Goal: Complete application form

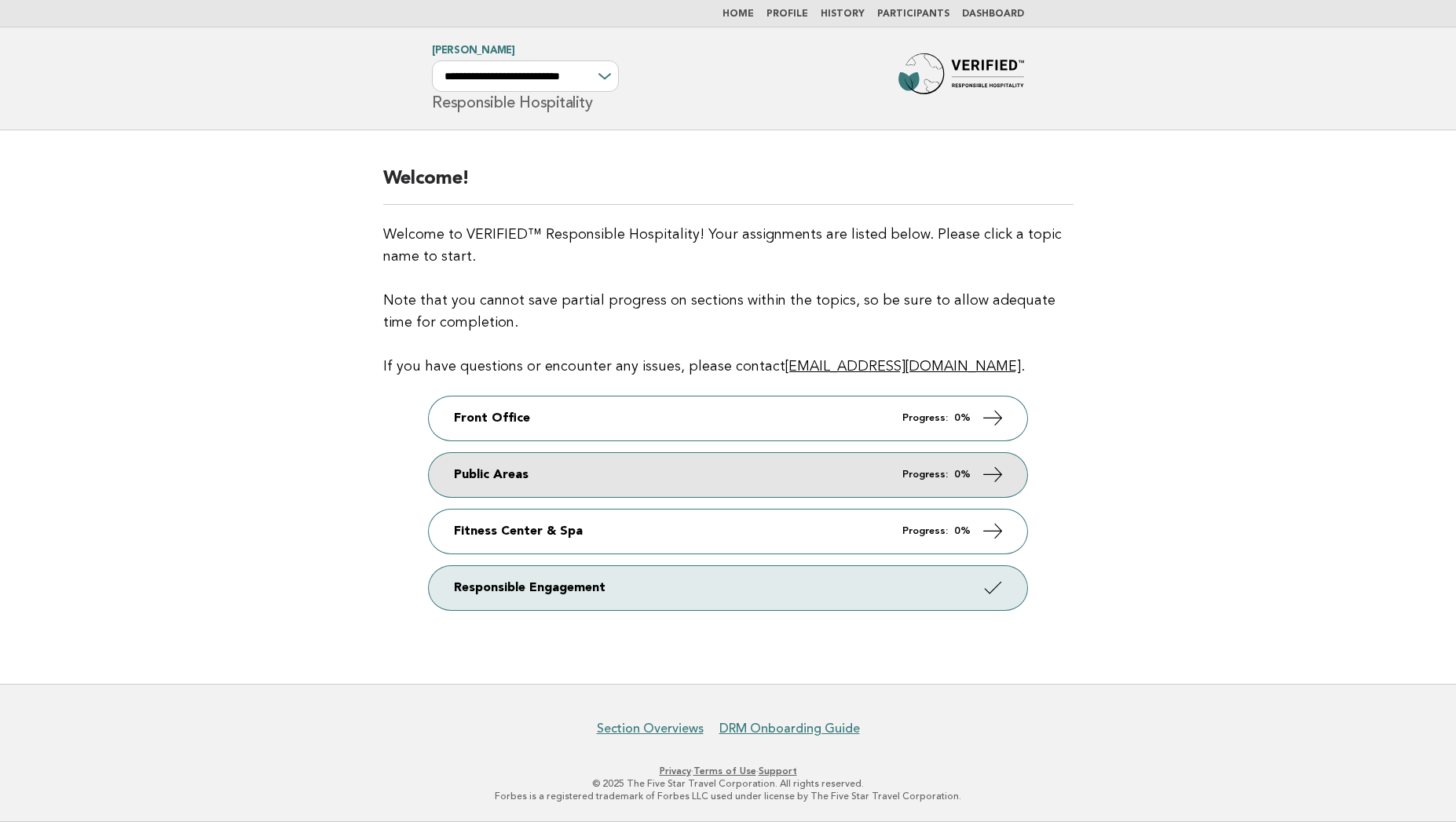
click at [603, 465] on link "Public Areas Progress: 0%" at bounding box center [727, 475] width 598 height 44
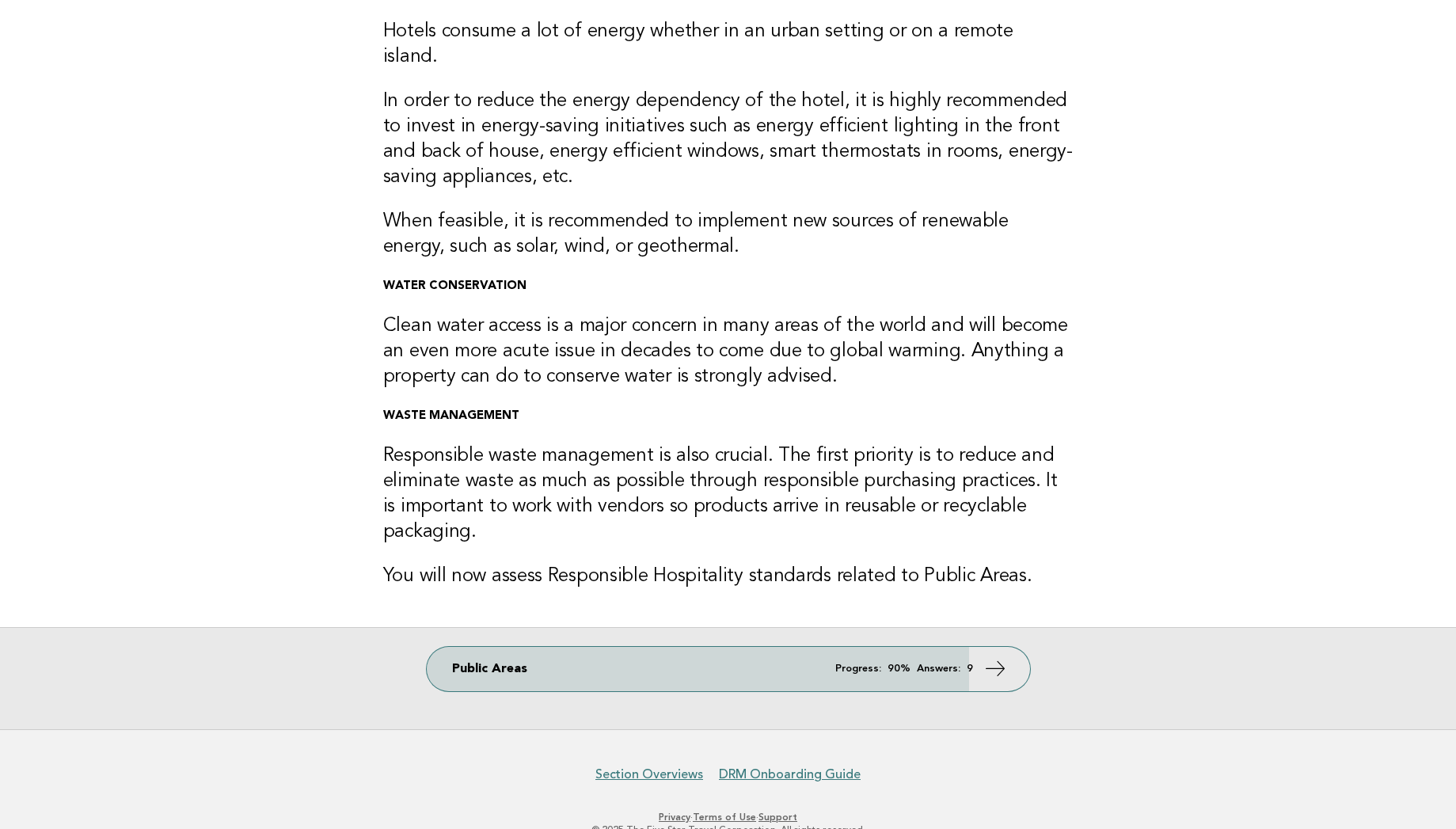
scroll to position [181, 0]
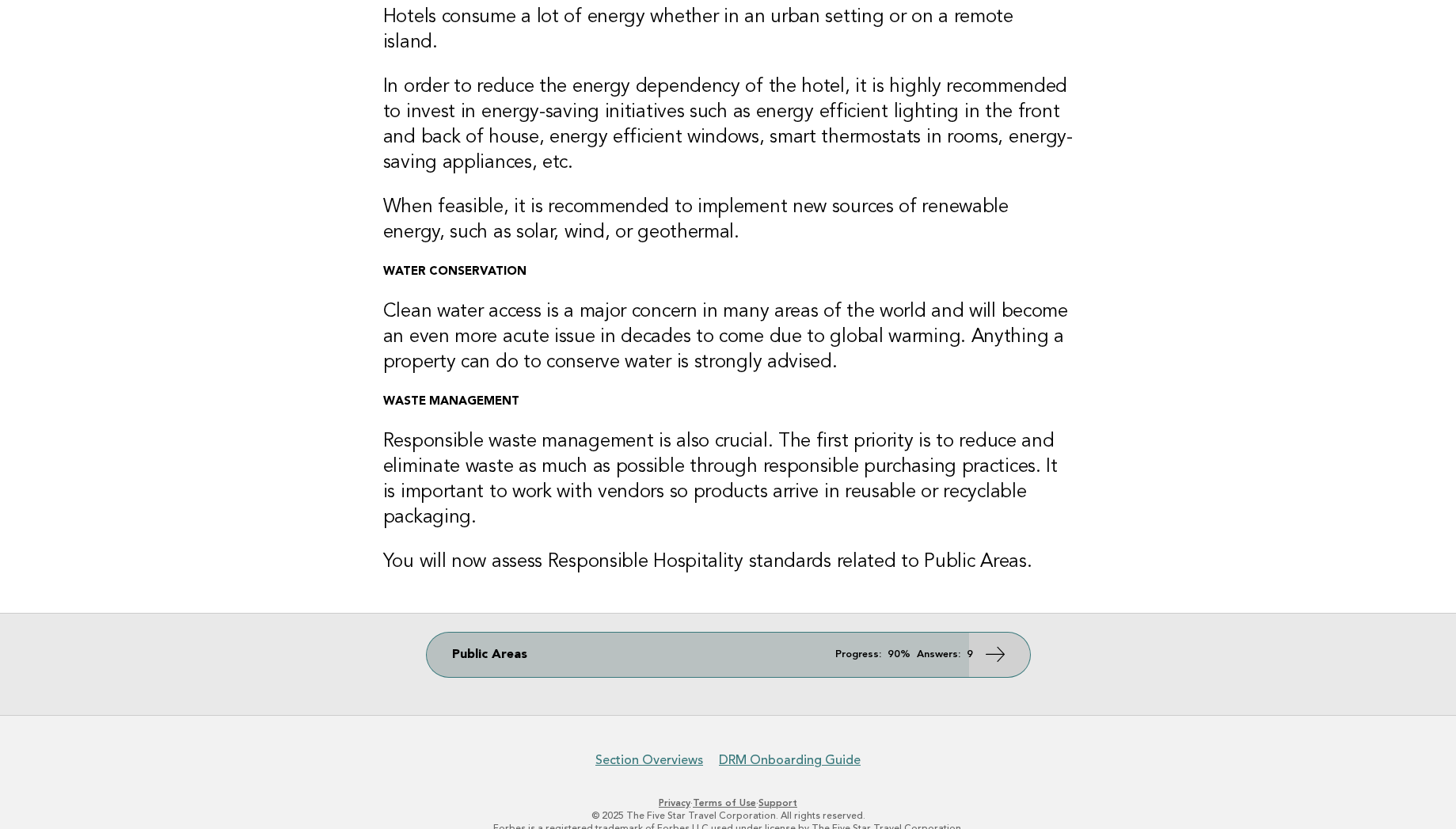
click at [588, 642] on link "Public Areas Progress: 90% Answers: 9" at bounding box center [728, 655] width 603 height 44
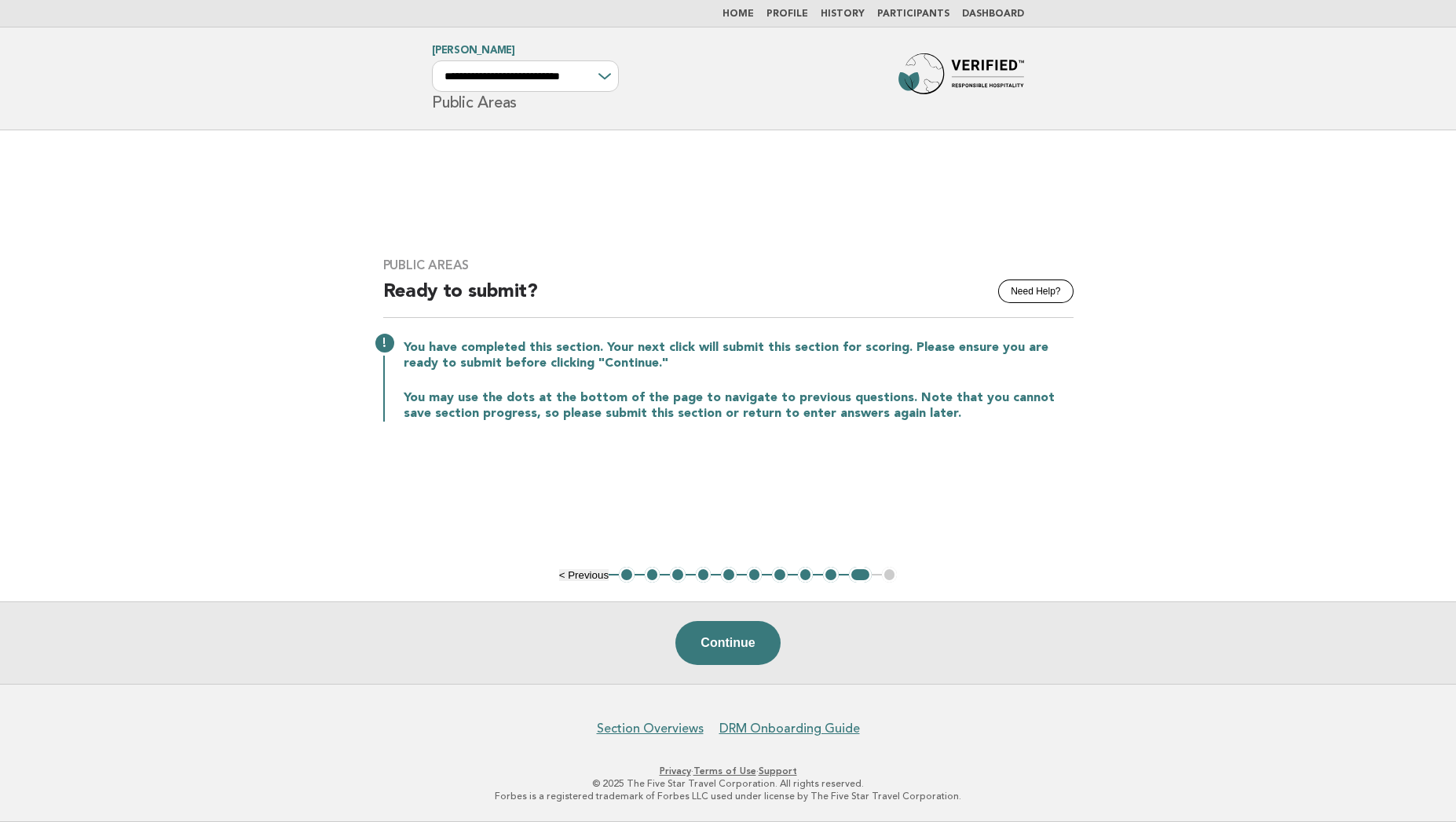
click at [631, 574] on button "1" at bounding box center [627, 574] width 16 height 16
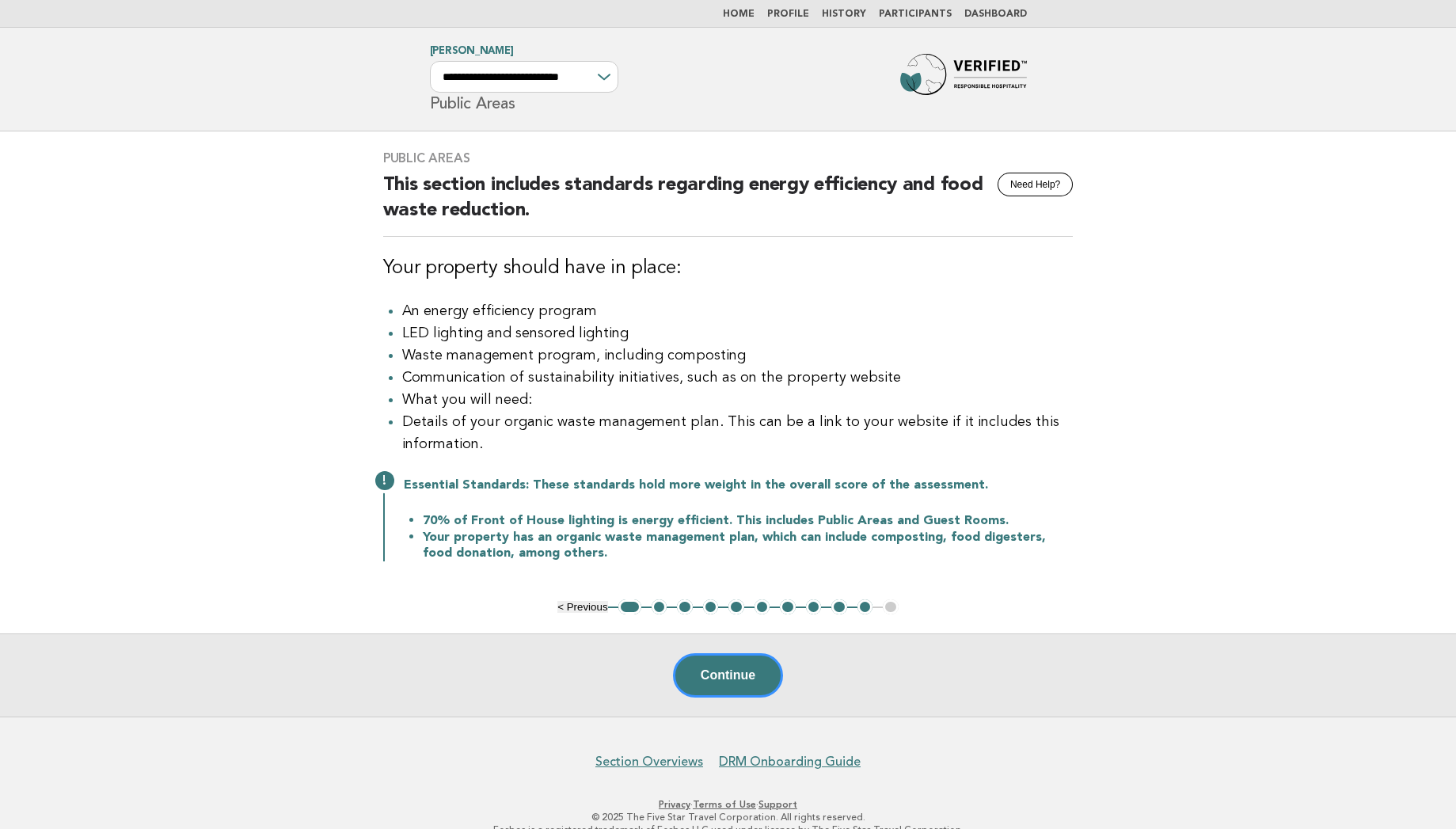
click at [657, 606] on button "2" at bounding box center [659, 607] width 16 height 16
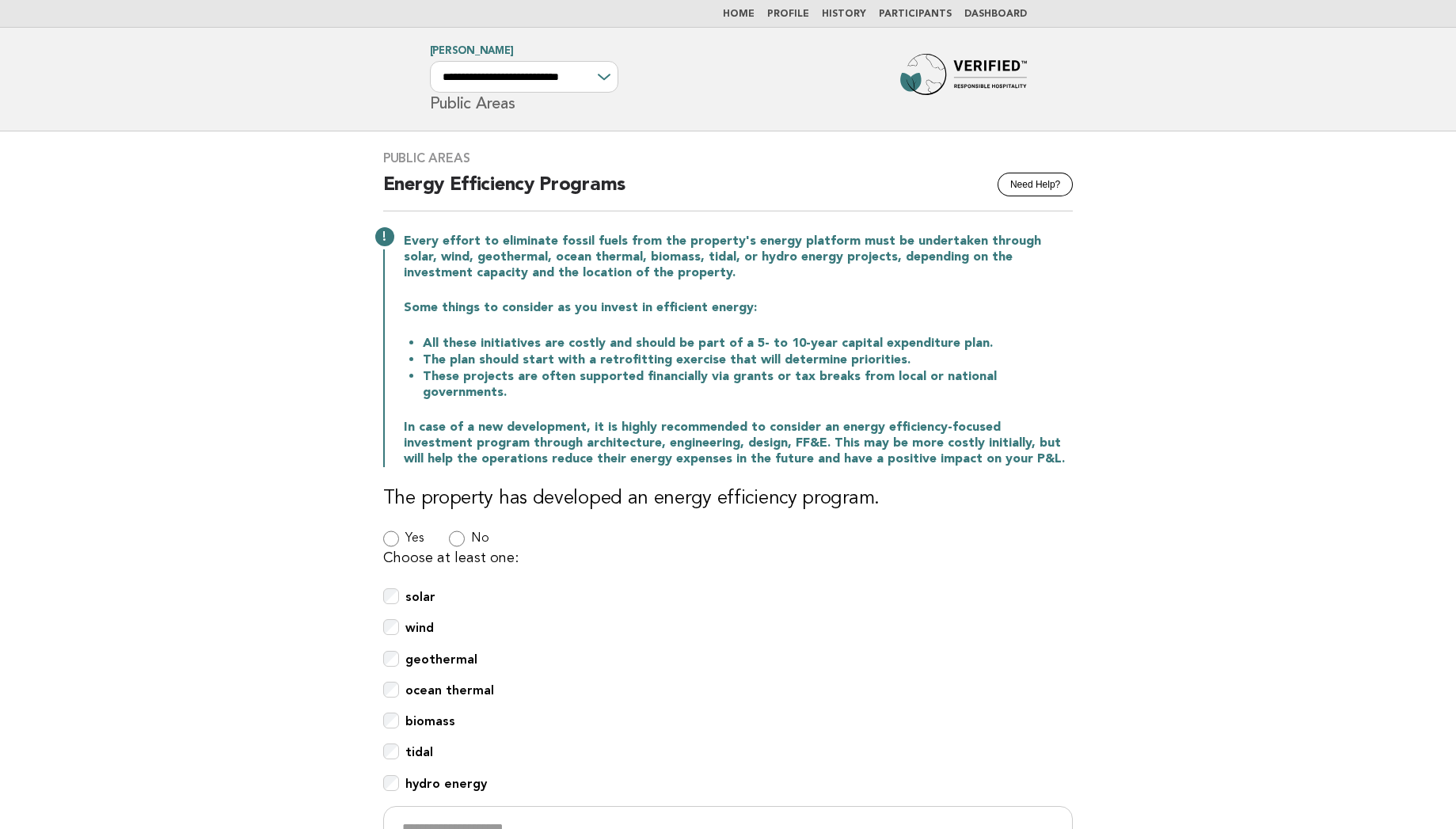
scroll to position [357, 0]
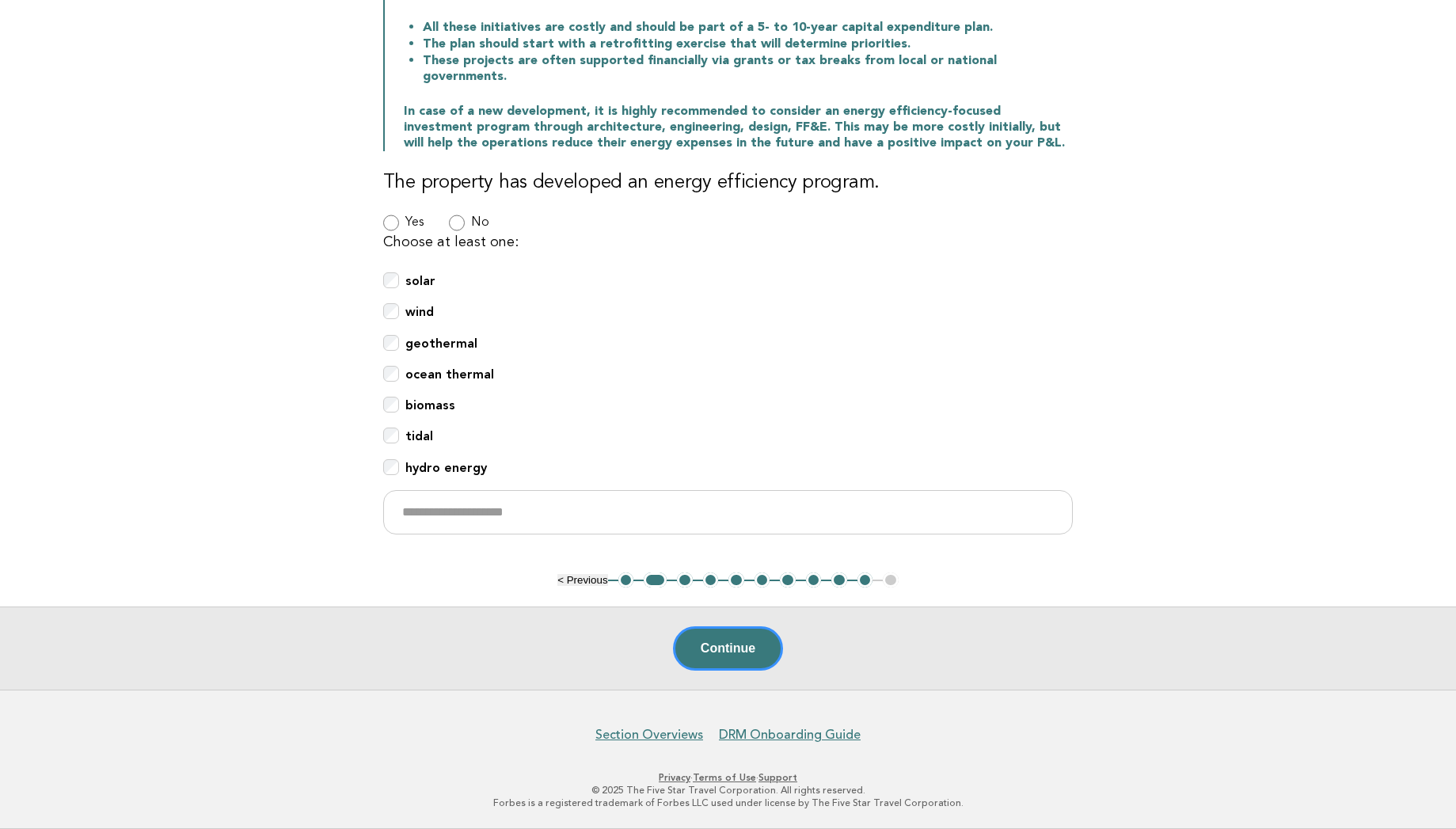
click at [687, 582] on button "3" at bounding box center [685, 580] width 16 height 16
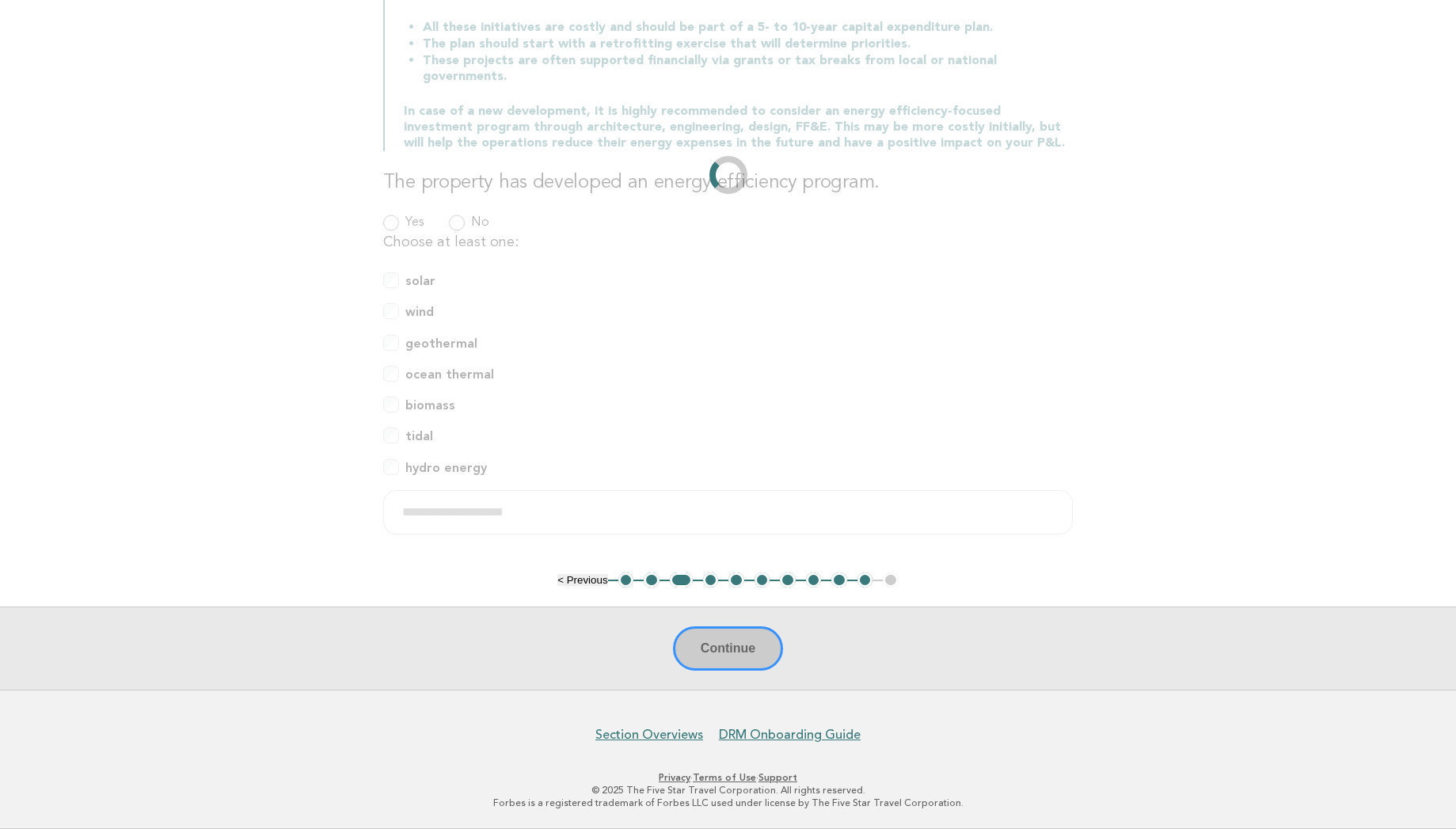
scroll to position [0, 0]
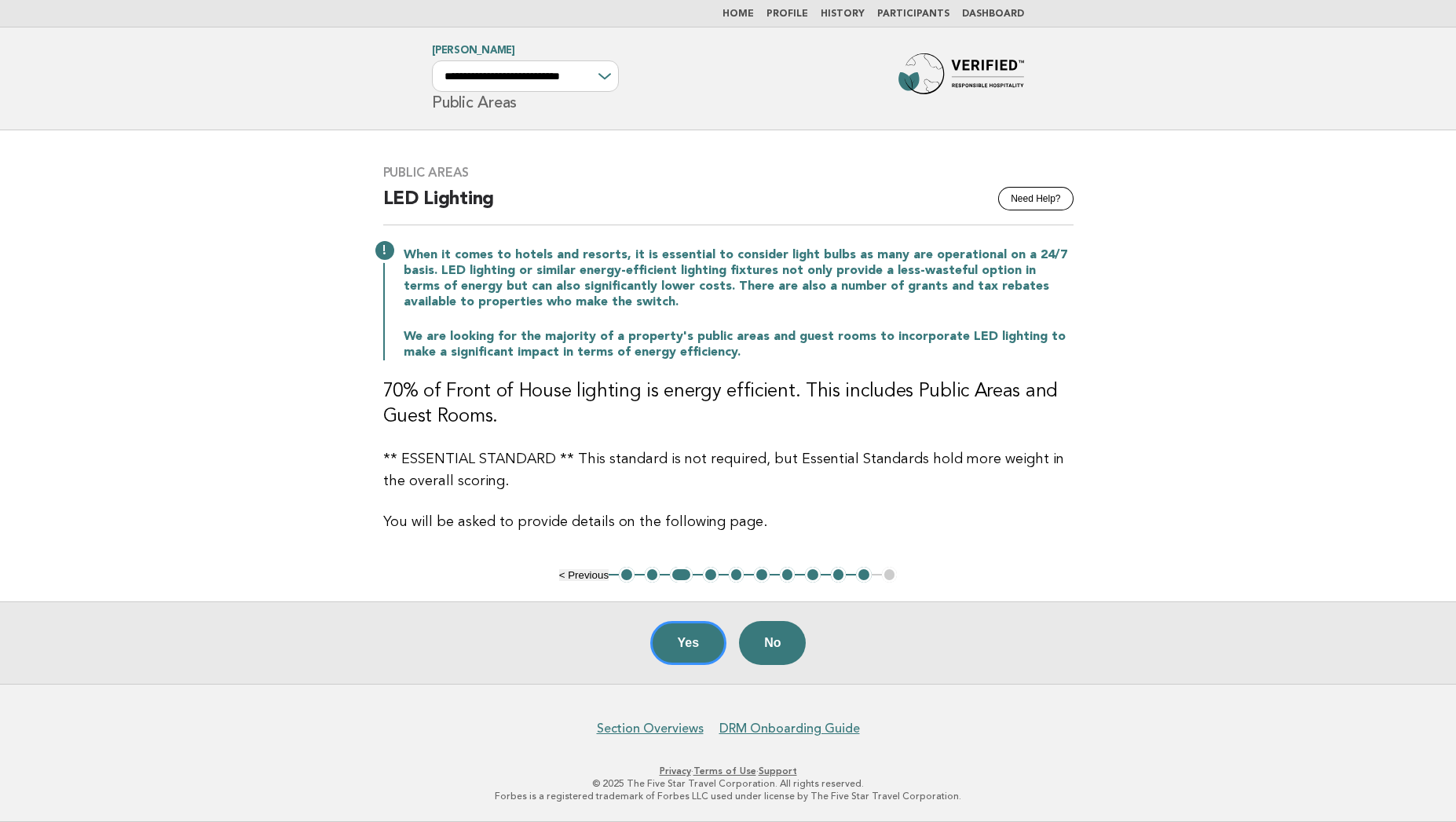
click at [713, 574] on button "4" at bounding box center [711, 574] width 16 height 16
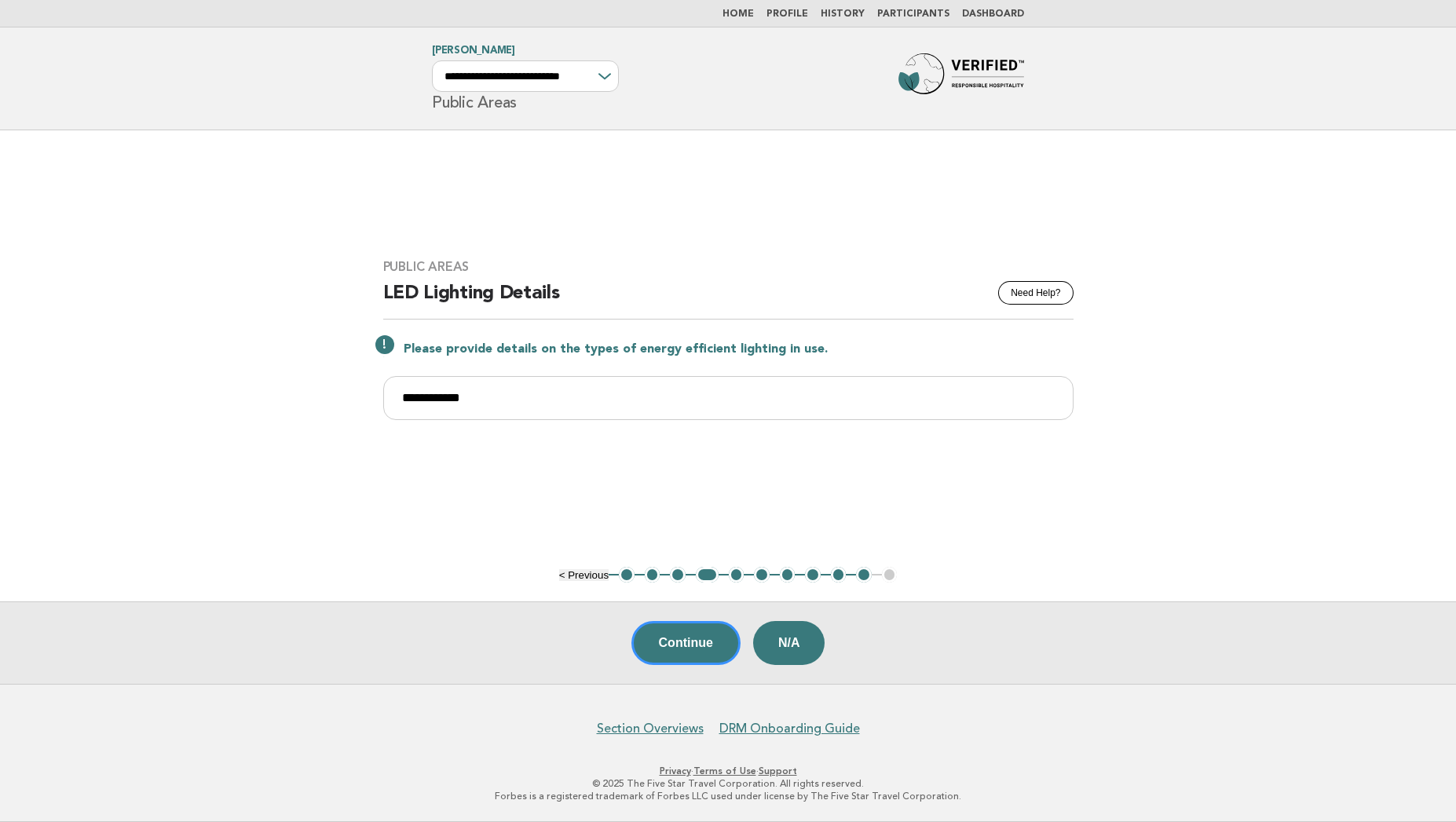
click at [733, 573] on button "5" at bounding box center [737, 574] width 16 height 16
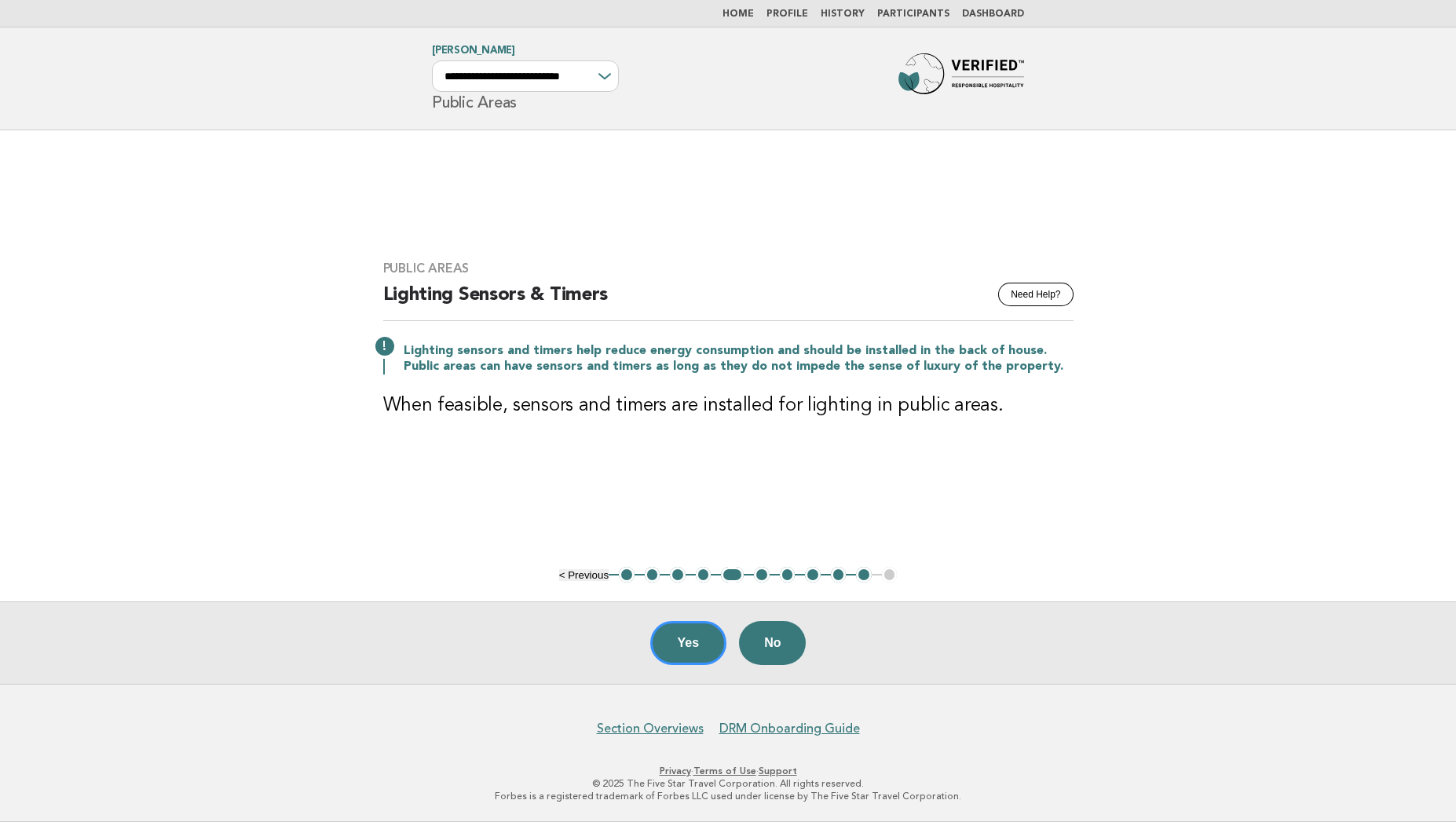
click at [758, 571] on button "6" at bounding box center [762, 574] width 16 height 16
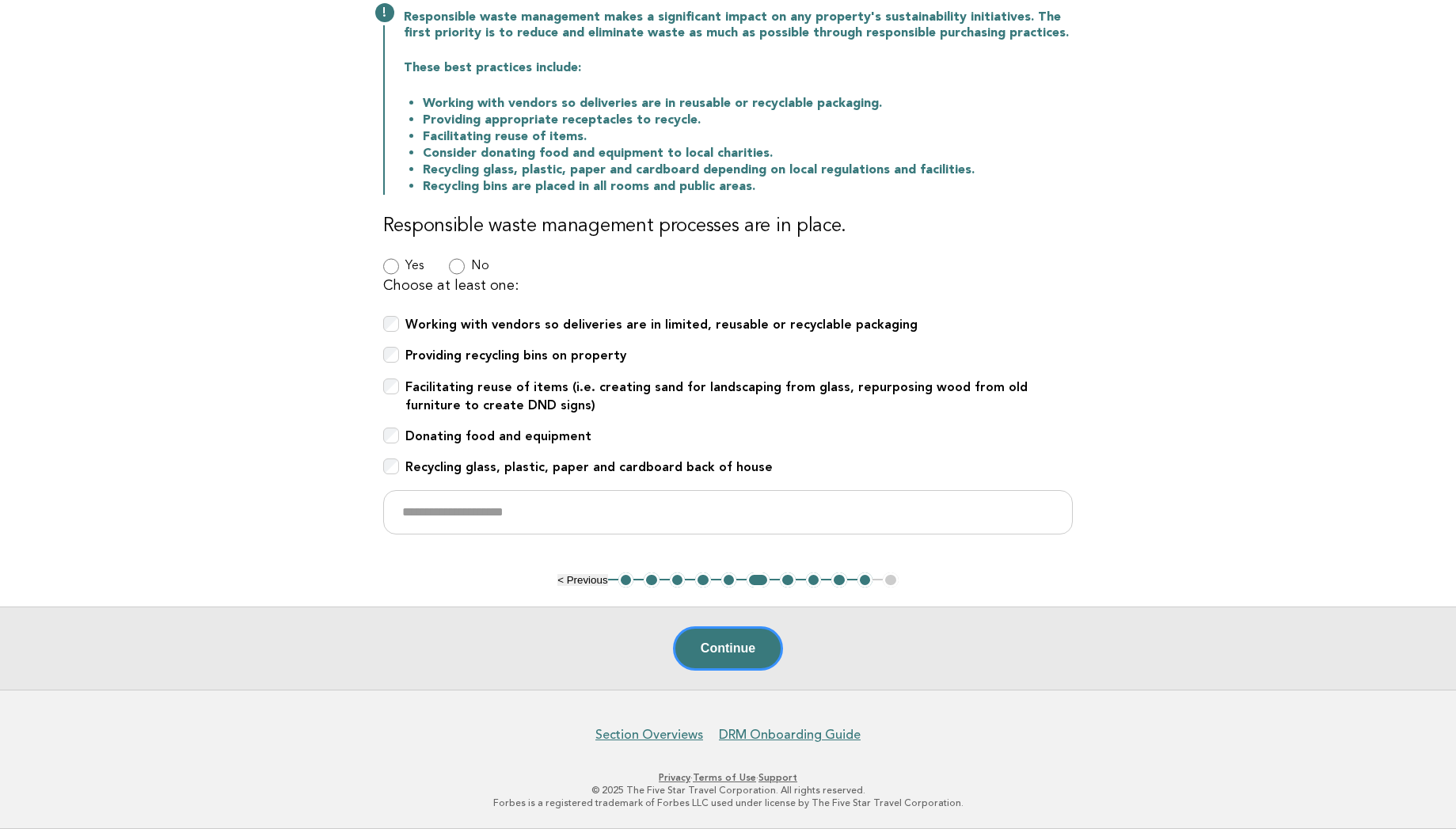
scroll to position [281, 0]
click at [784, 577] on button "7" at bounding box center [788, 580] width 16 height 16
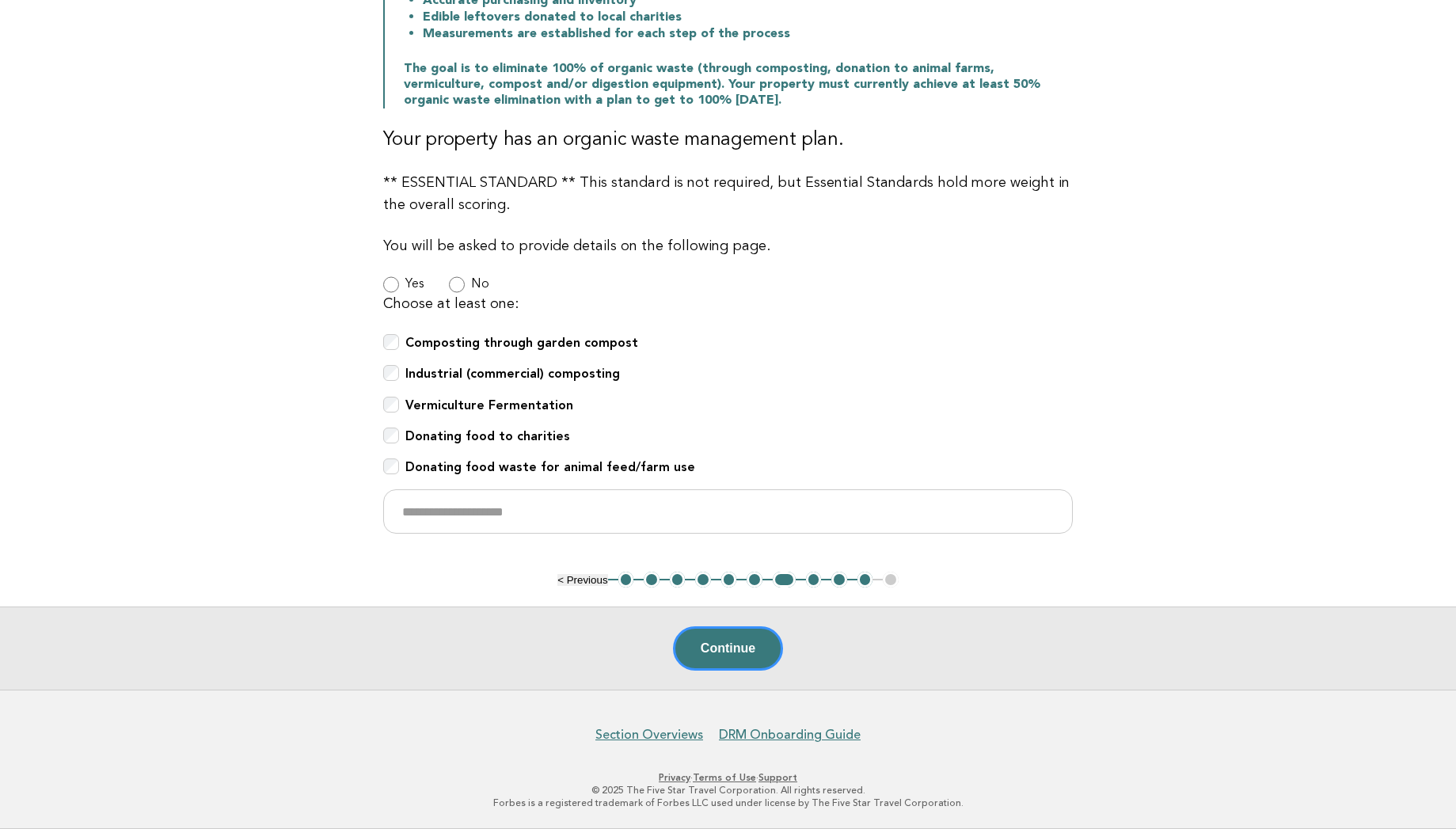
scroll to position [502, 0]
click at [815, 579] on button "8" at bounding box center [814, 579] width 16 height 16
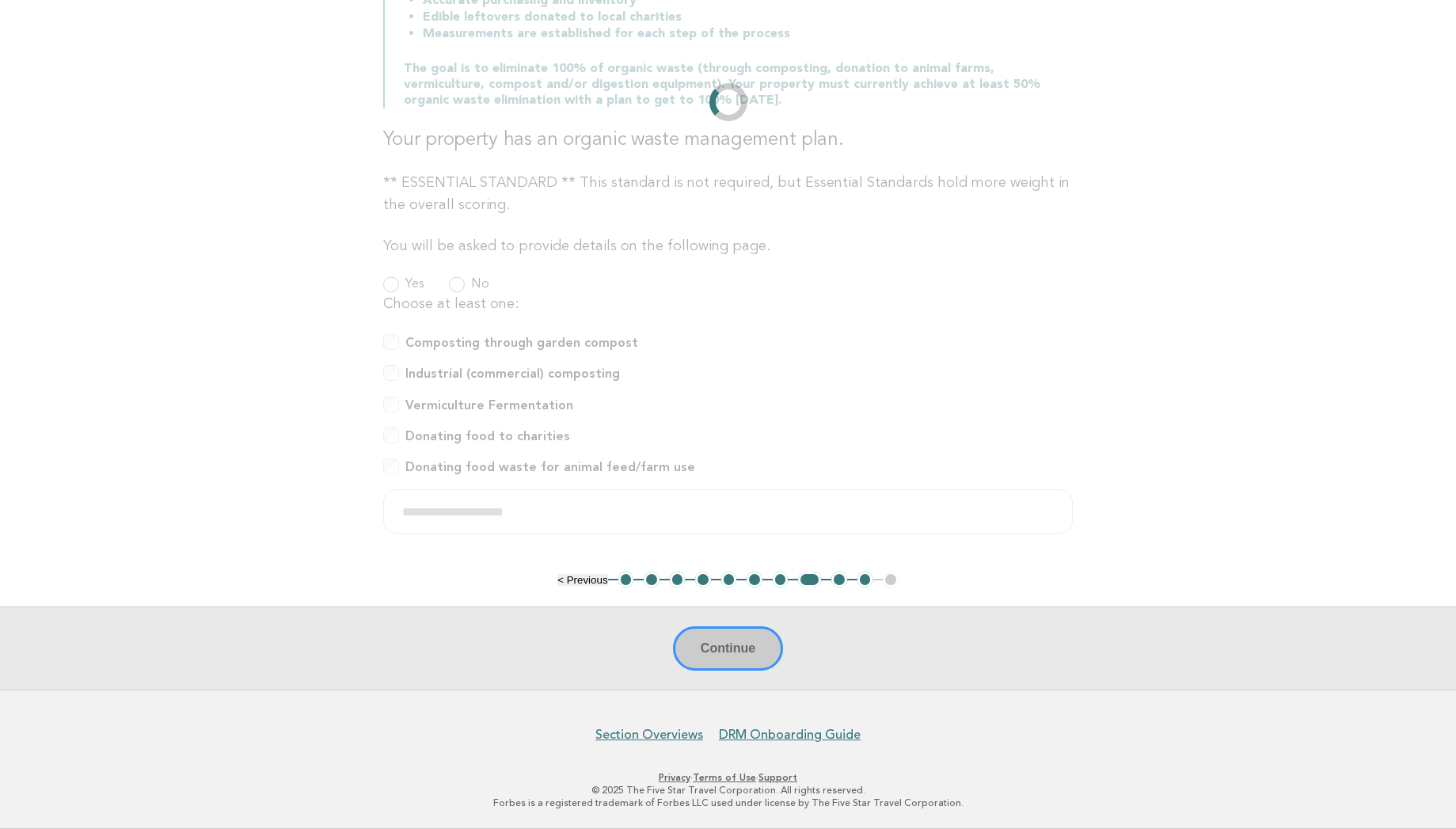
scroll to position [0, 0]
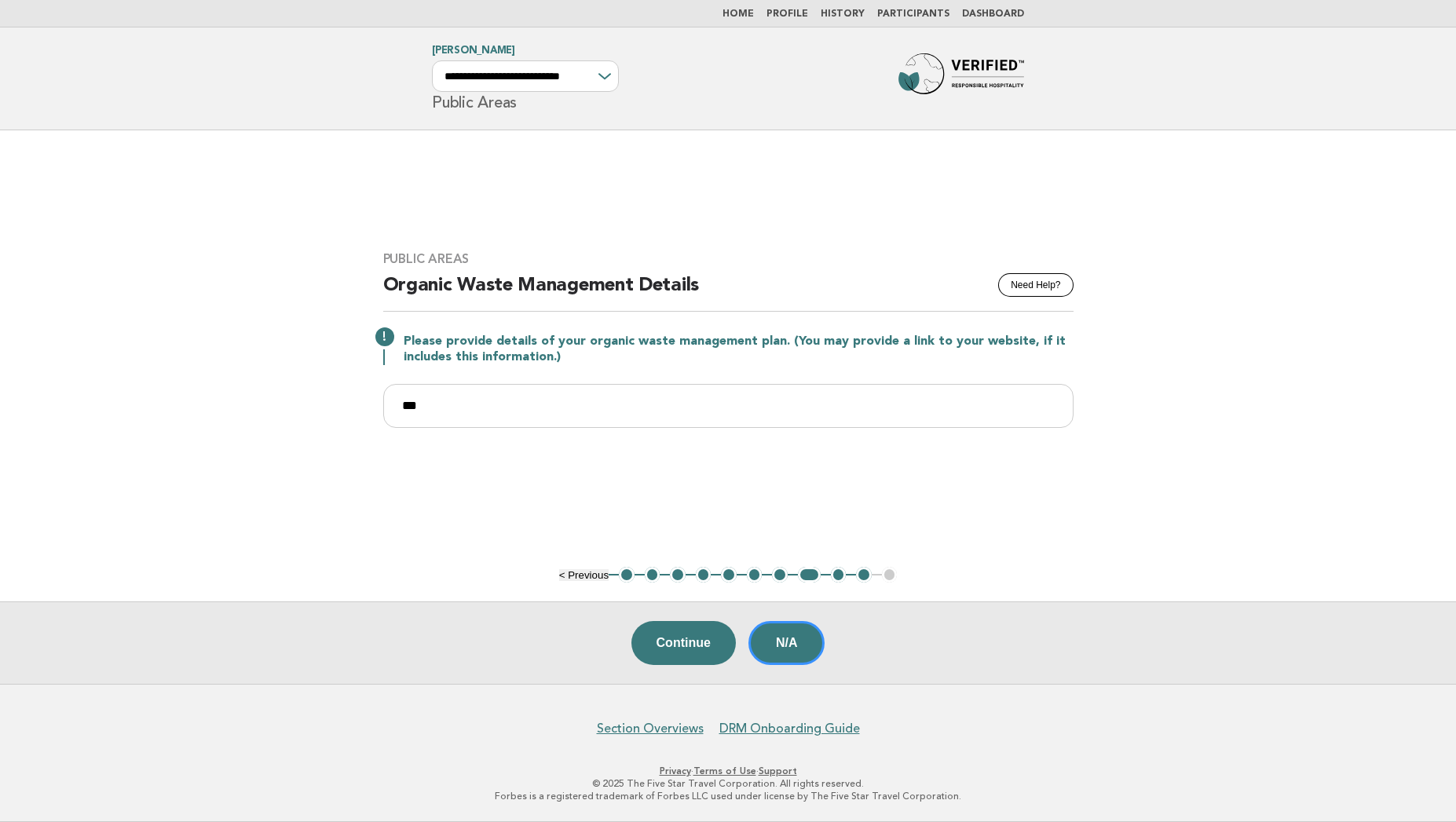
click at [837, 574] on button "9" at bounding box center [839, 574] width 16 height 16
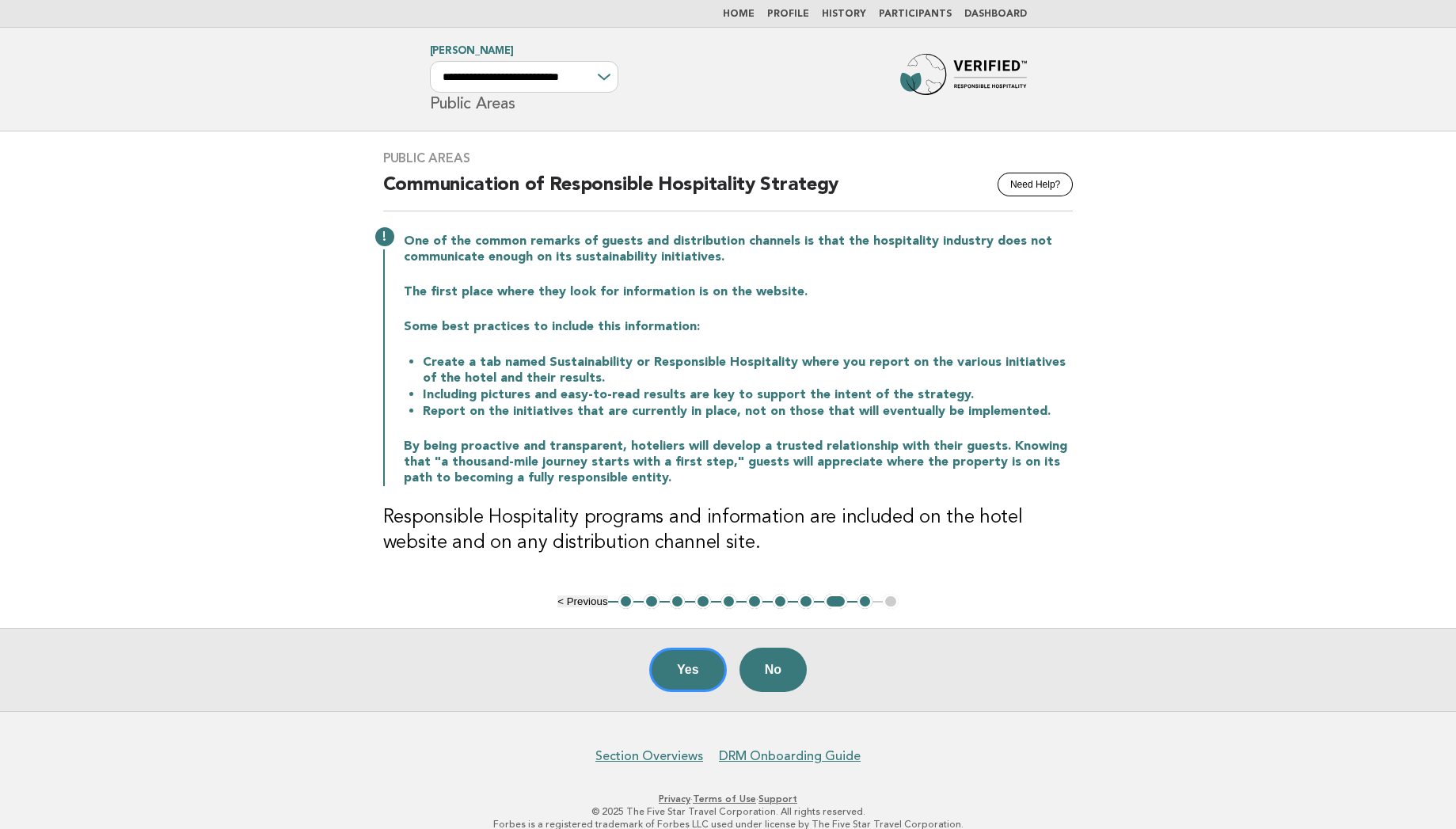
click at [745, 19] on li "Home" at bounding box center [739, 14] width 32 height 13
click at [745, 12] on link "Home" at bounding box center [739, 14] width 32 height 10
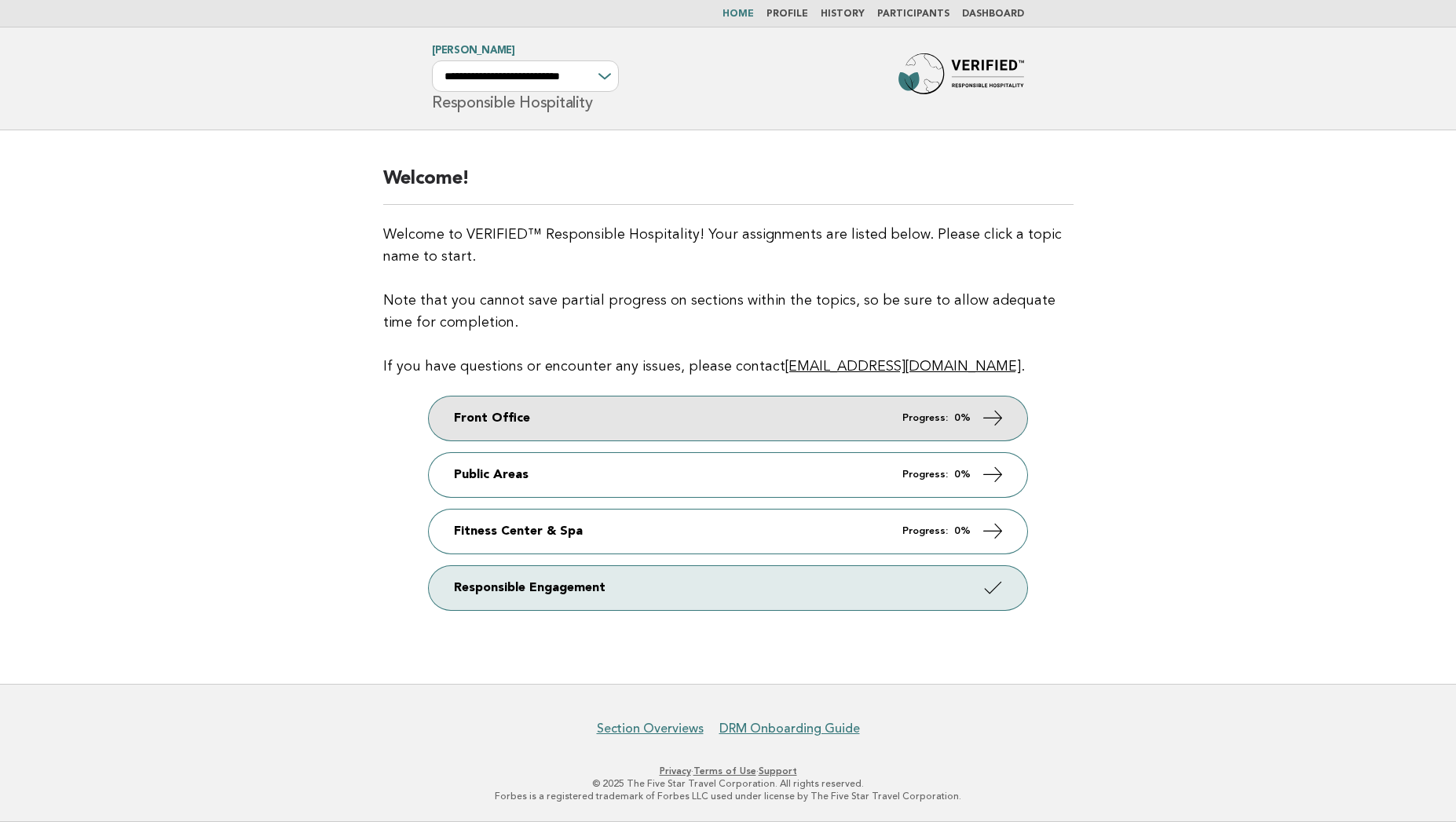
click at [621, 420] on link "Front Office Progress: 0%" at bounding box center [727, 418] width 598 height 44
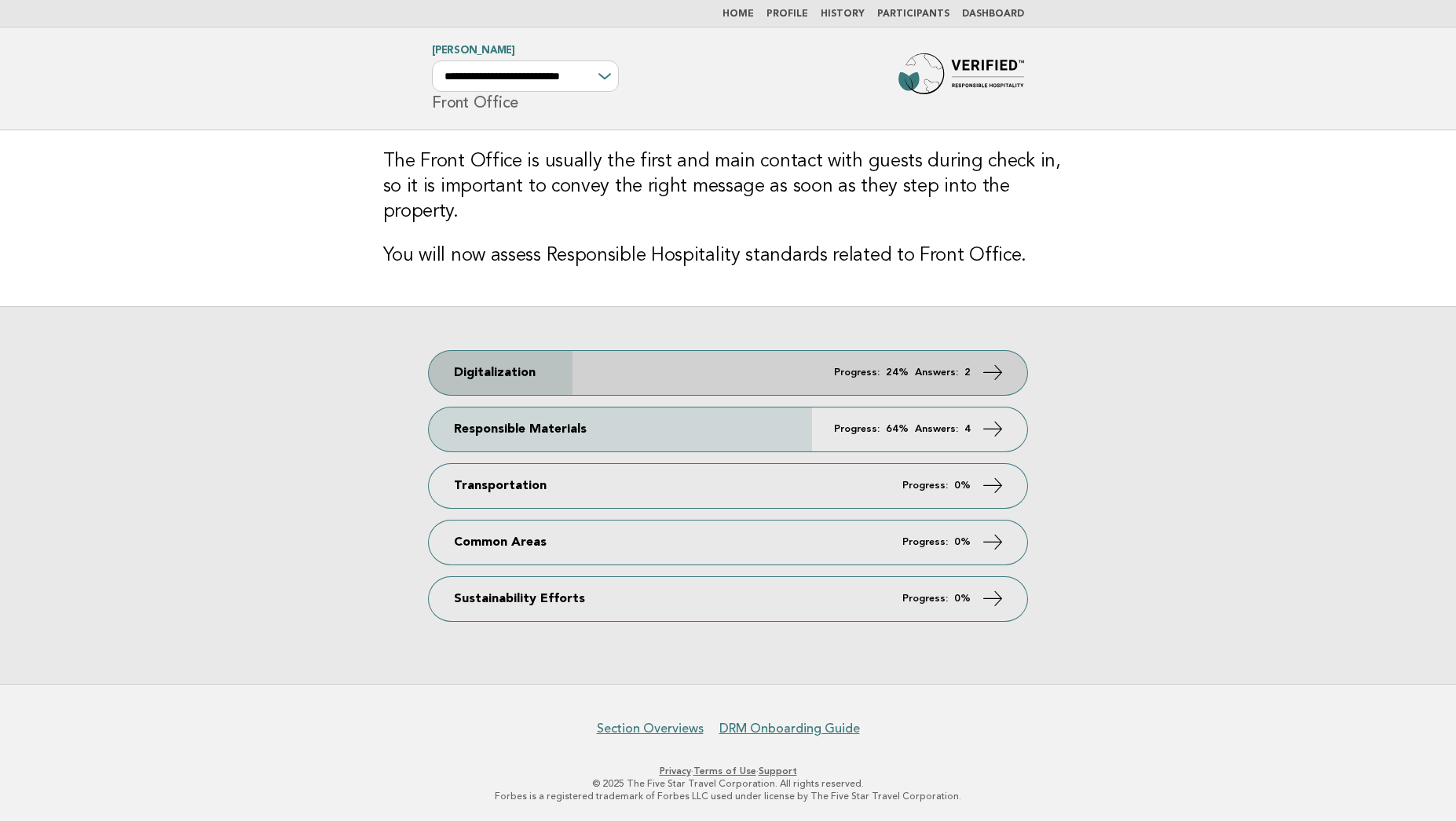
click at [619, 352] on link "Digitalization Progress: 24% Answers: 2" at bounding box center [727, 373] width 598 height 44
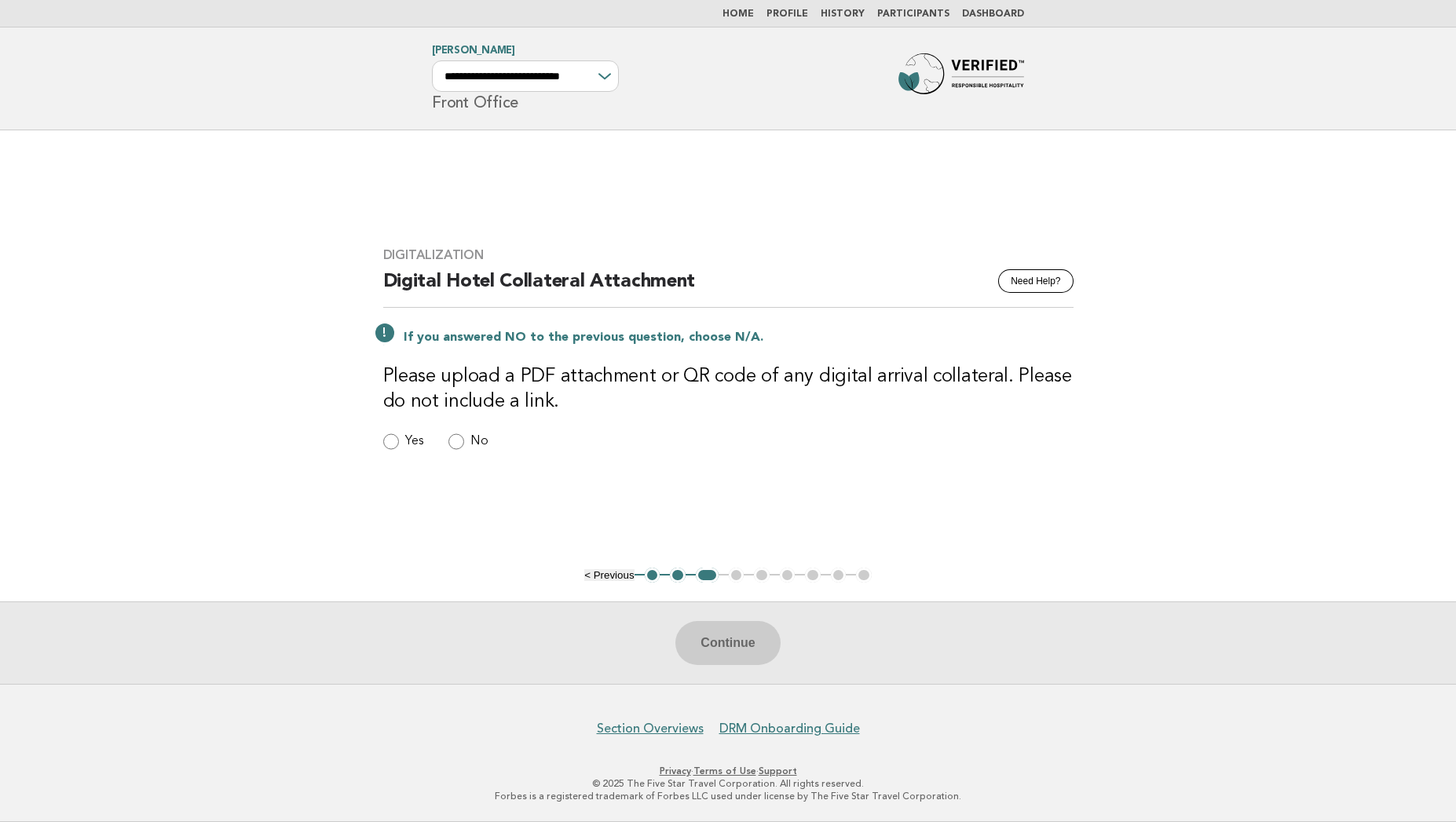
click at [675, 571] on button "2" at bounding box center [678, 575] width 16 height 16
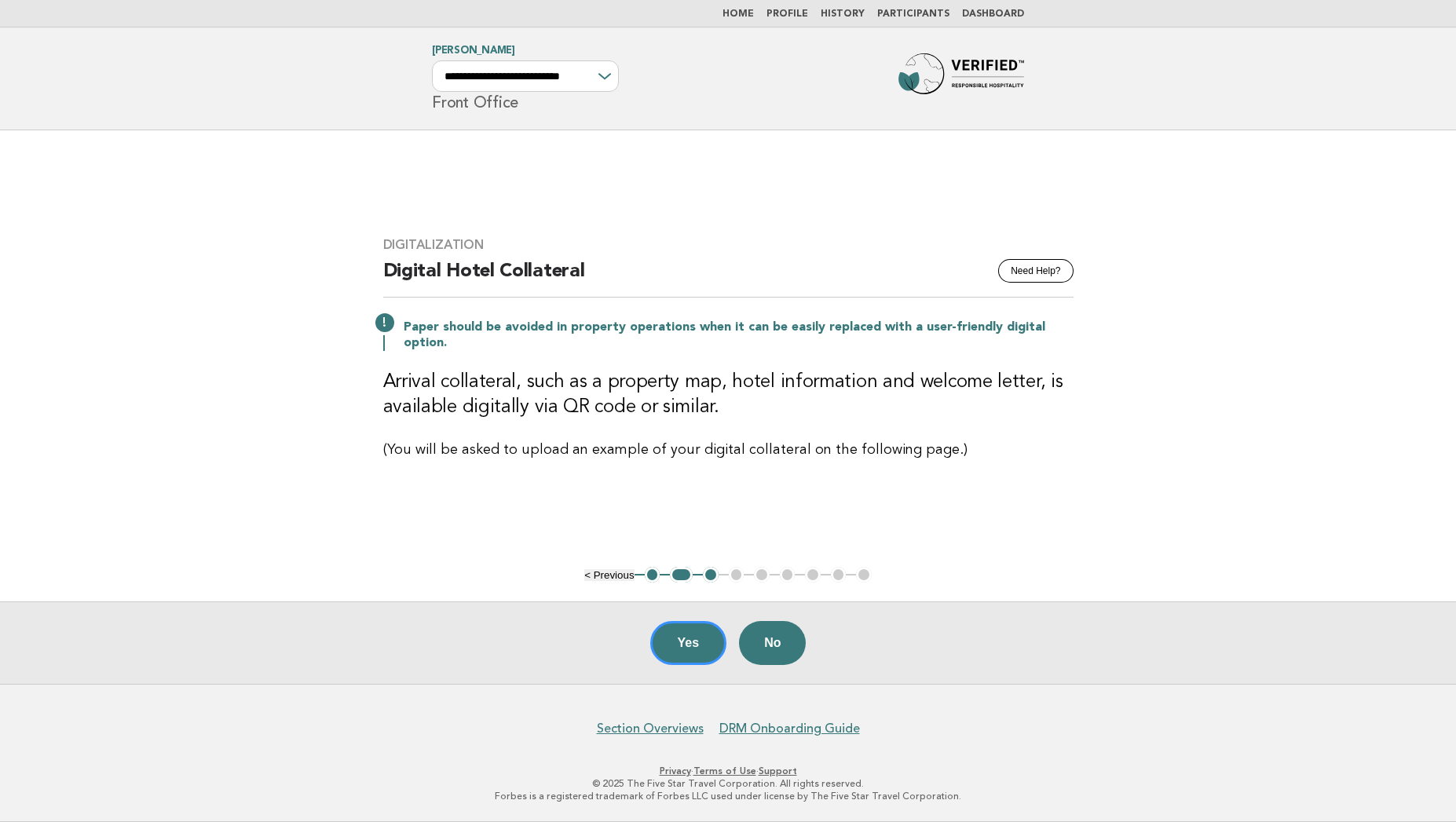
click at [653, 574] on button "1" at bounding box center [653, 574] width 16 height 16
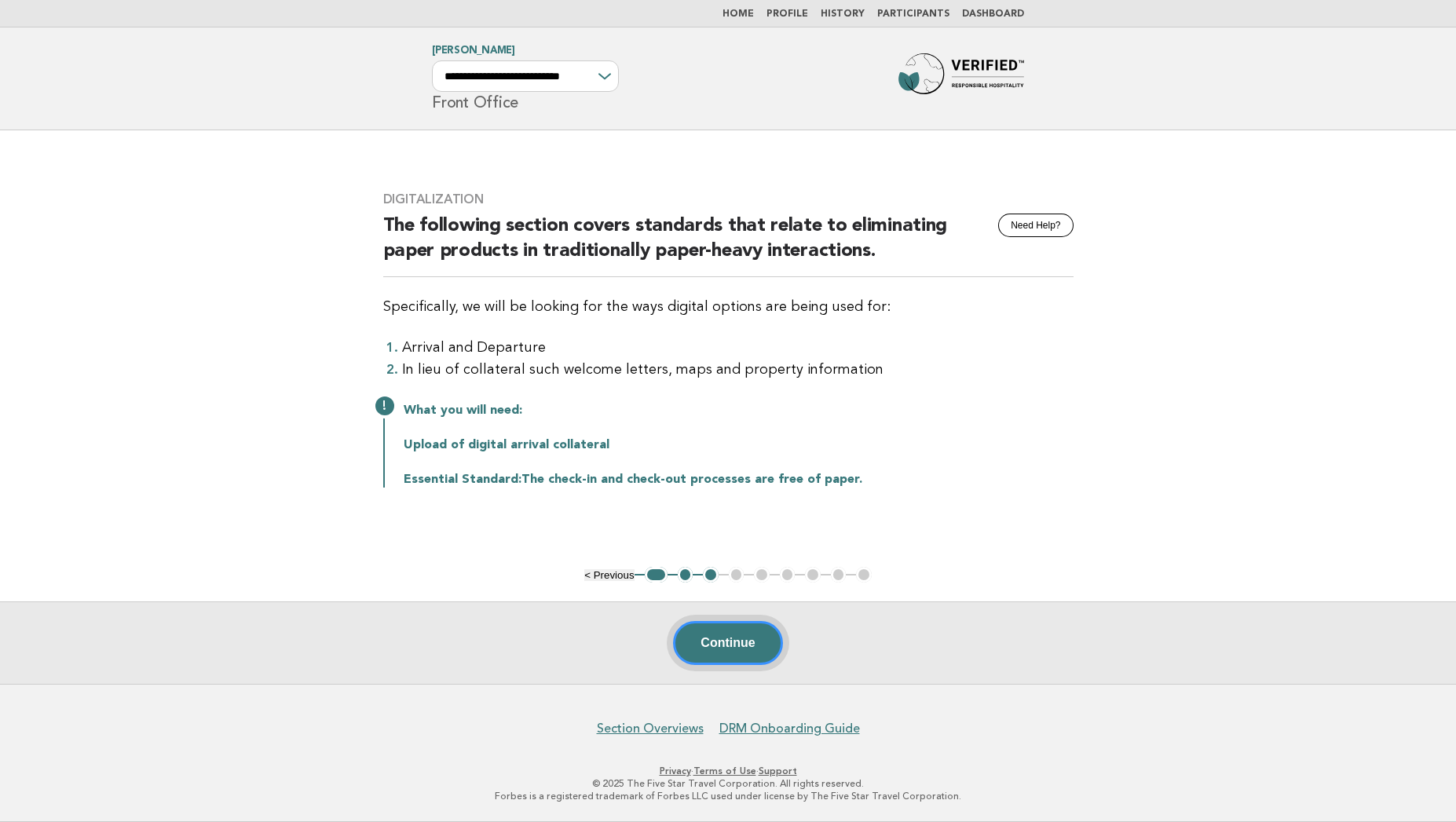
click at [715, 645] on button "Continue" at bounding box center [727, 643] width 109 height 44
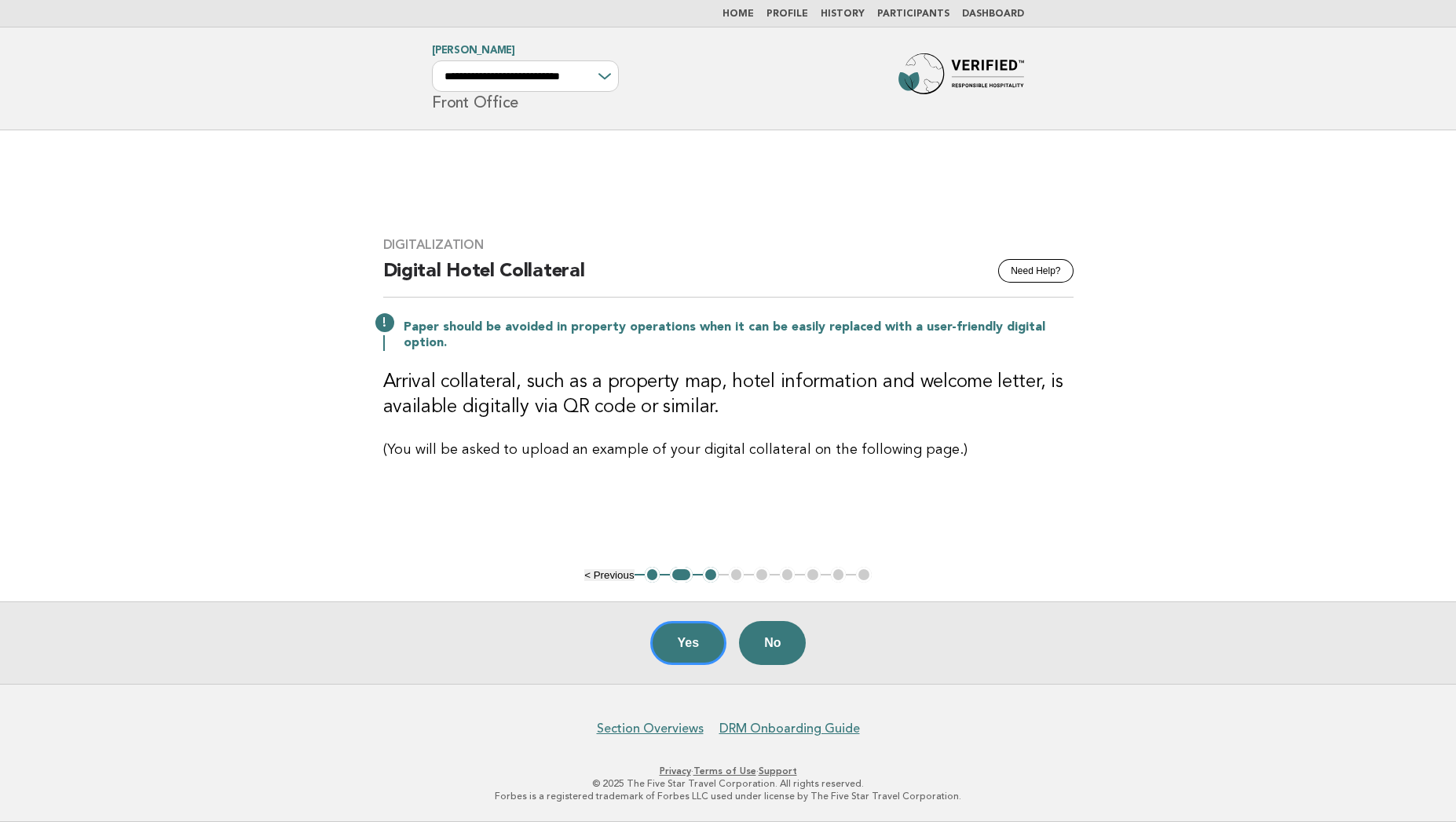
click at [715, 645] on button "Yes" at bounding box center [689, 643] width 77 height 44
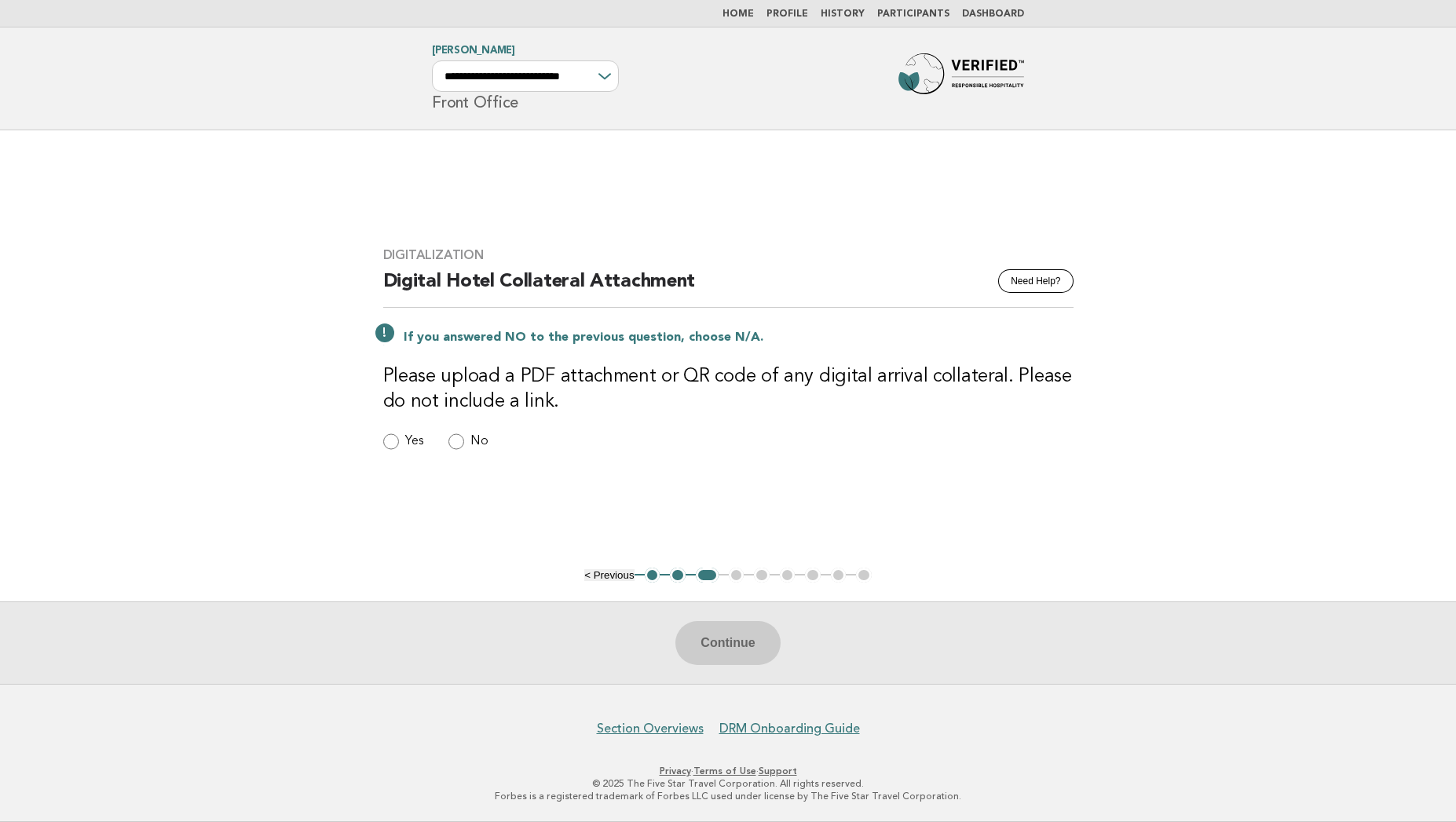
click at [423, 440] on span "Yes" at bounding box center [414, 441] width 18 height 17
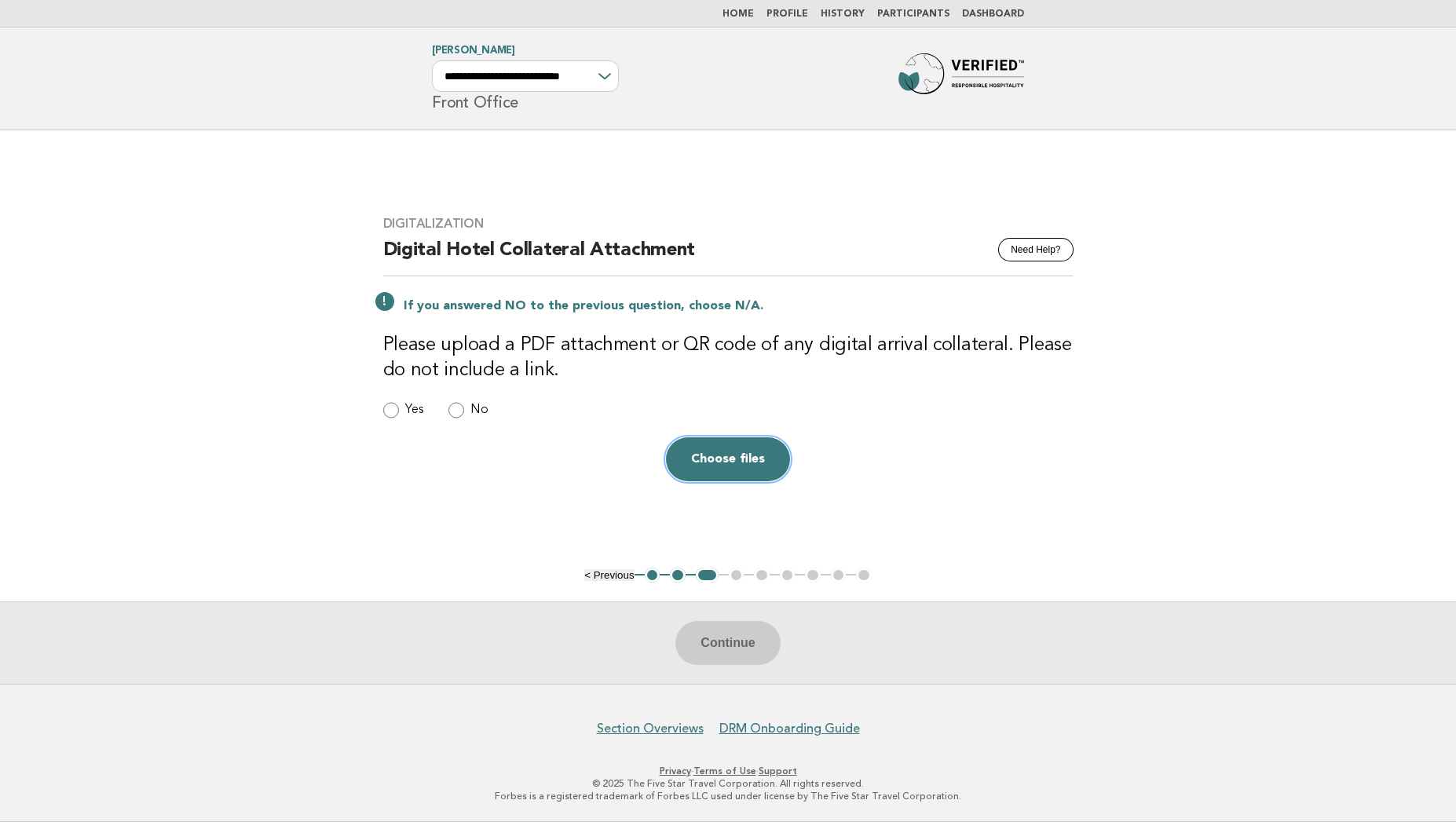
click at [716, 469] on button "Choose files" at bounding box center [728, 459] width 124 height 44
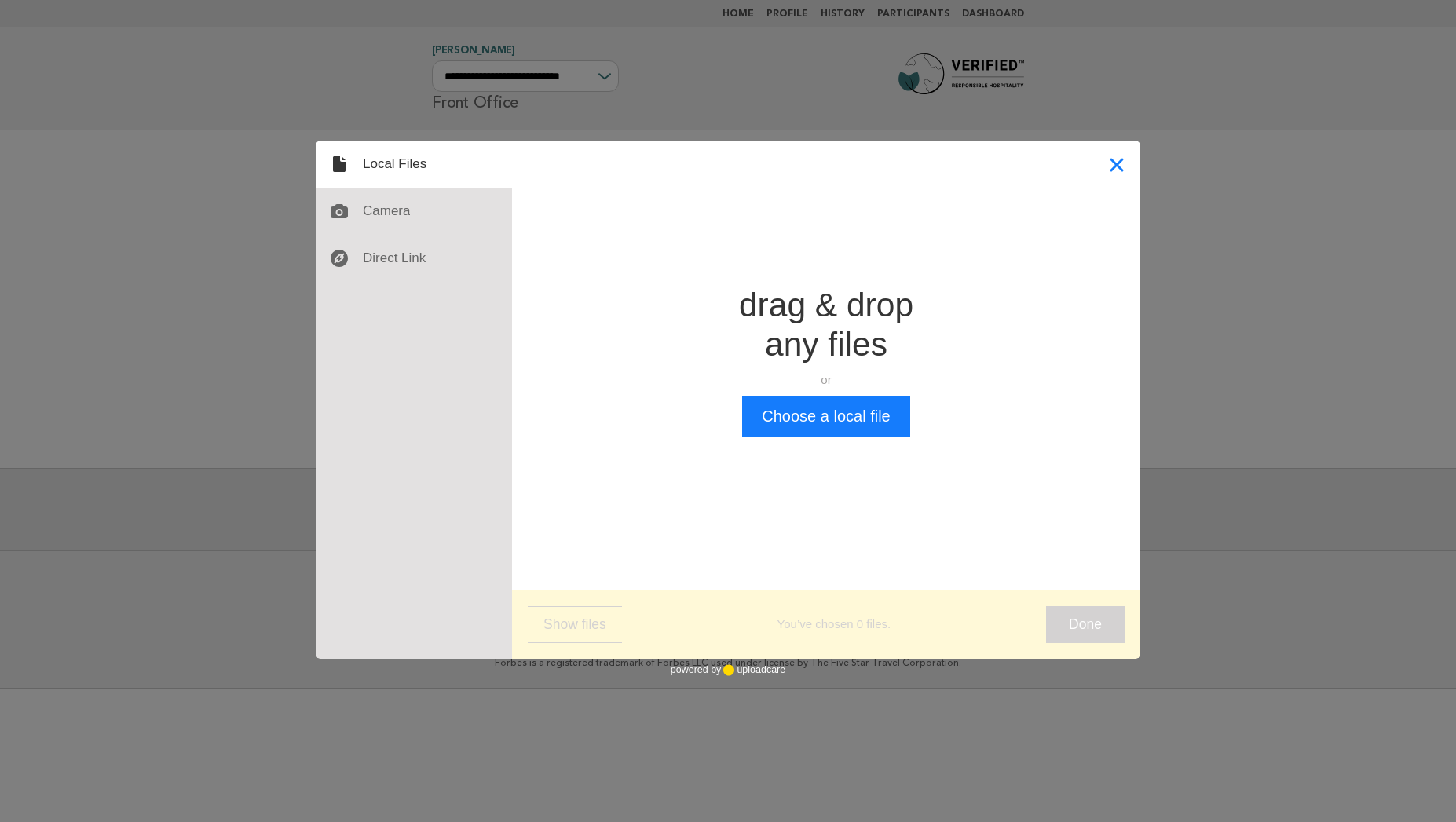
click at [1109, 160] on button "Close" at bounding box center [1117, 164] width 47 height 47
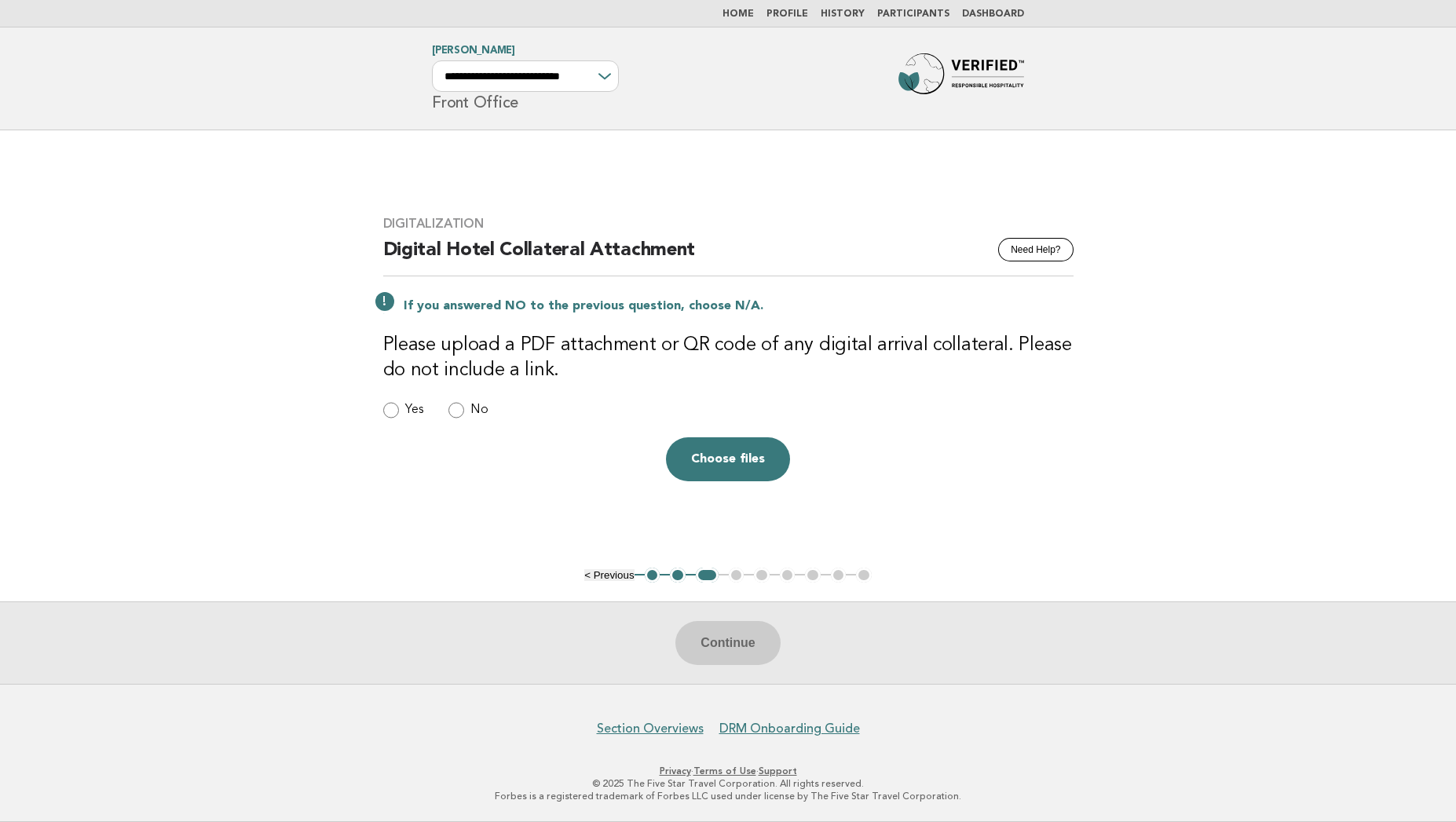
click at [219, 473] on main "Digitalization Need Help? Digital Hotel Collateral Attachment If you answered N…" at bounding box center [728, 407] width 1456 height 553
click at [734, 457] on button "Choose files" at bounding box center [728, 459] width 124 height 44
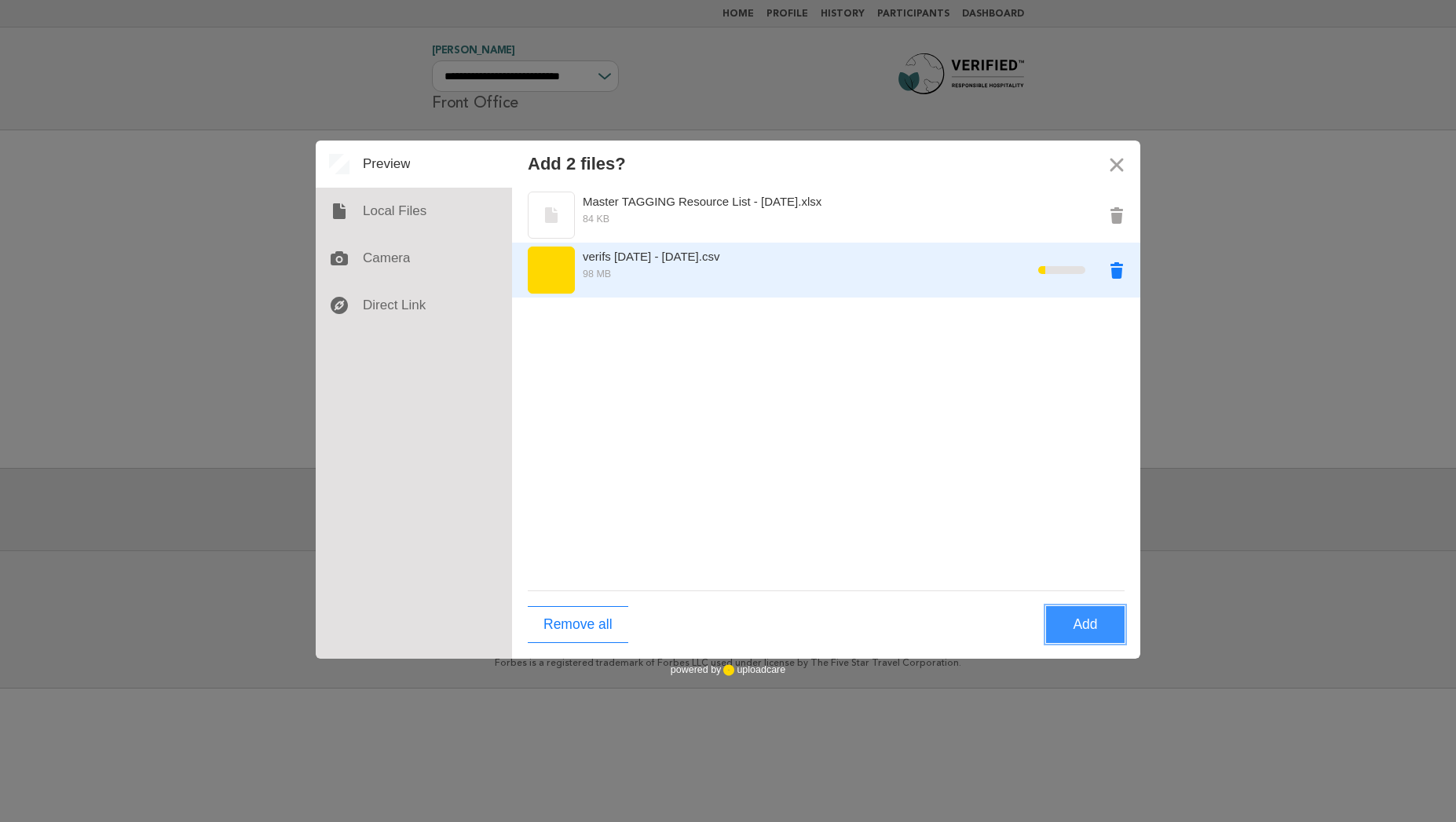
click at [1123, 265] on button "Remove verifs feb - march 2024.csv" at bounding box center [1117, 270] width 47 height 47
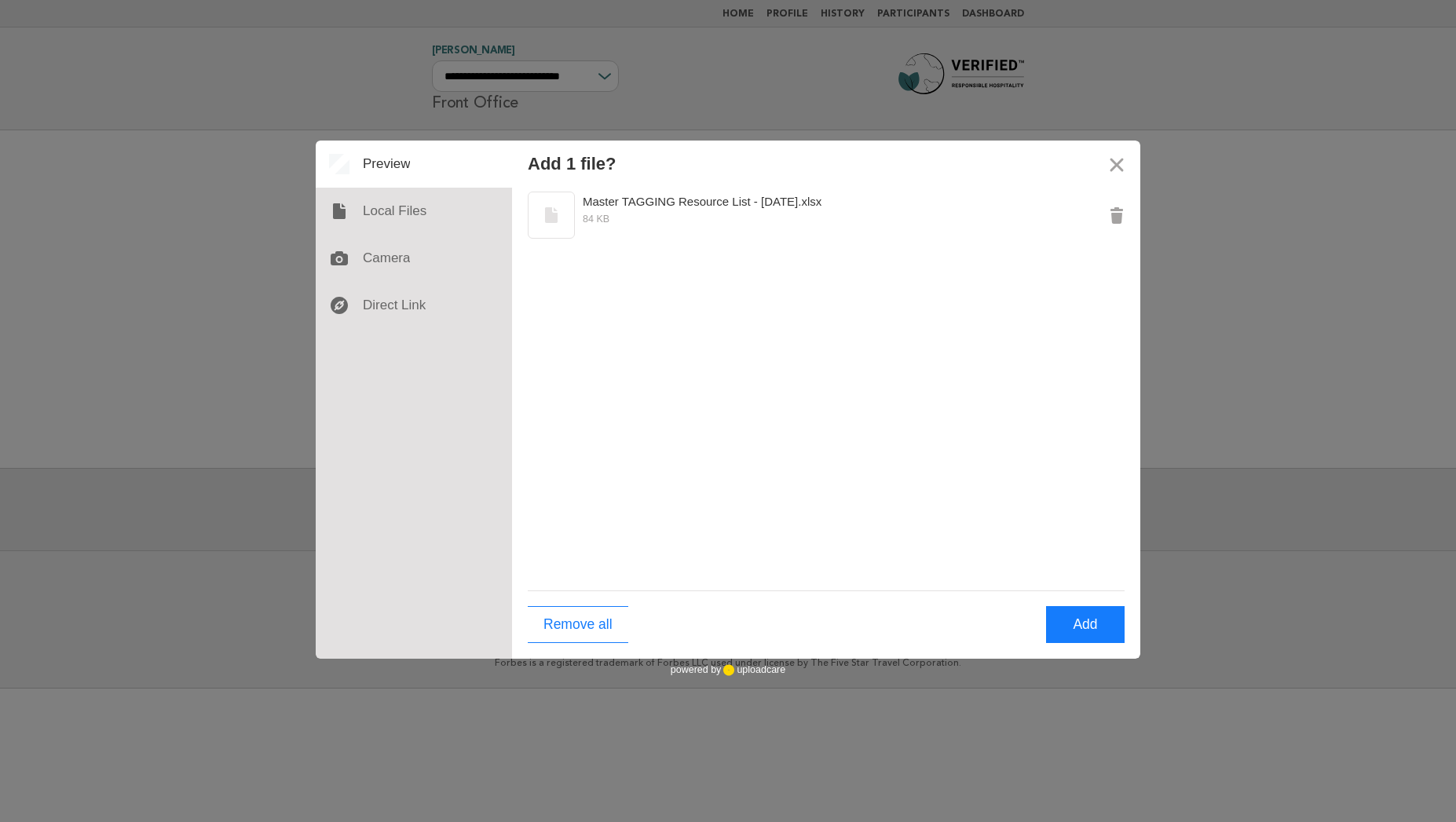
click at [871, 356] on div "Master TAGGING Resource List - [DATE].xlsx 84 KB" at bounding box center [825, 389] width 628 height 402
click at [936, 398] on div "Master TAGGING Resource List - [DATE].xlsx 84 KB" at bounding box center [825, 389] width 628 height 402
click at [1118, 162] on button "Close" at bounding box center [1117, 164] width 47 height 47
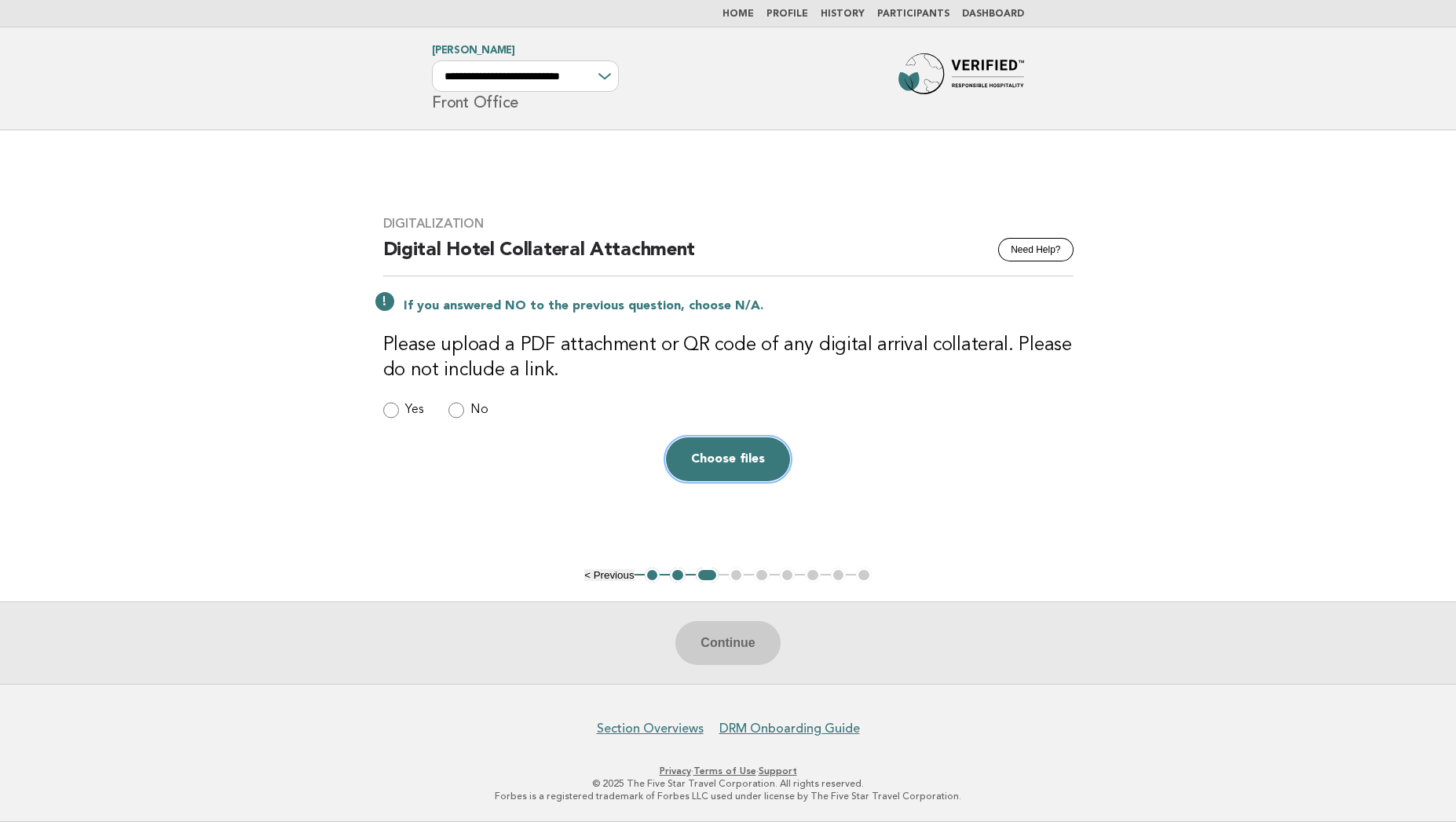
click at [755, 461] on button "Choose files" at bounding box center [728, 459] width 124 height 44
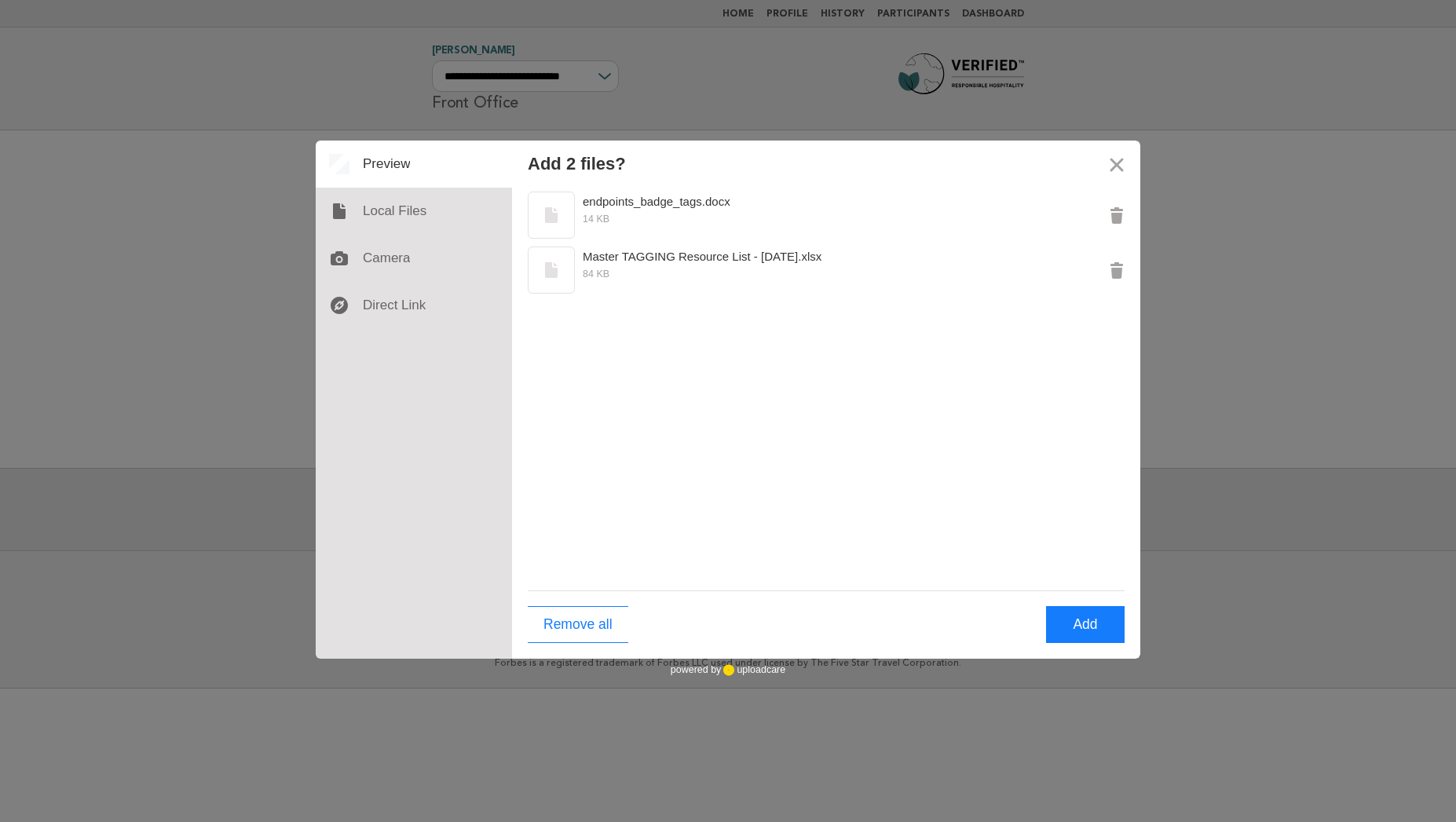
click at [950, 463] on div "endpoints_badge_tags.docx 14 KB Master TAGGING Resource List - [DATE].xlsx 84 KB" at bounding box center [825, 389] width 628 height 402
click at [1080, 623] on button "Add" at bounding box center [1086, 624] width 79 height 37
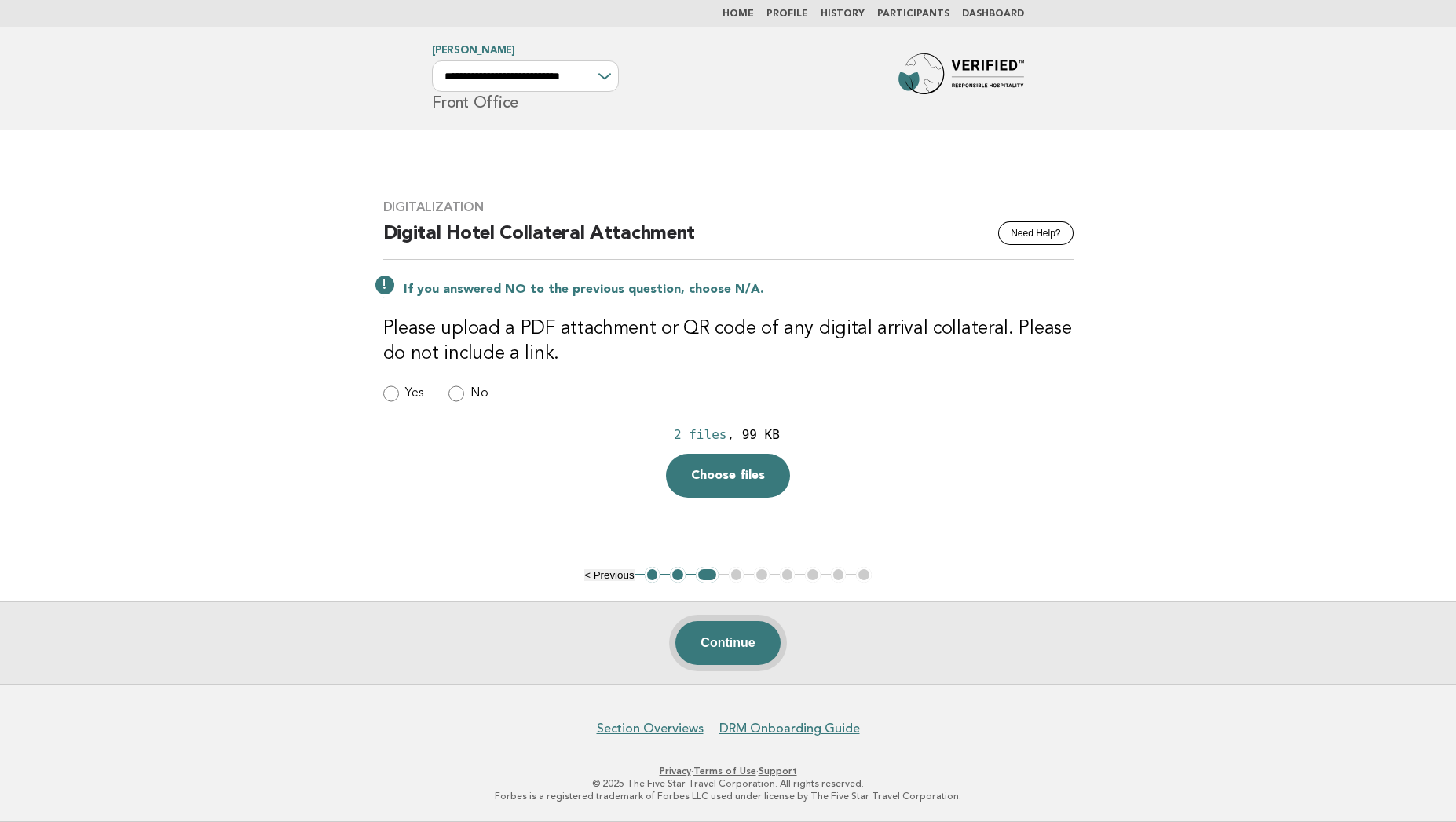
click at [720, 648] on button "Continue" at bounding box center [727, 643] width 105 height 44
